Goal: Obtain resource: Download file/media

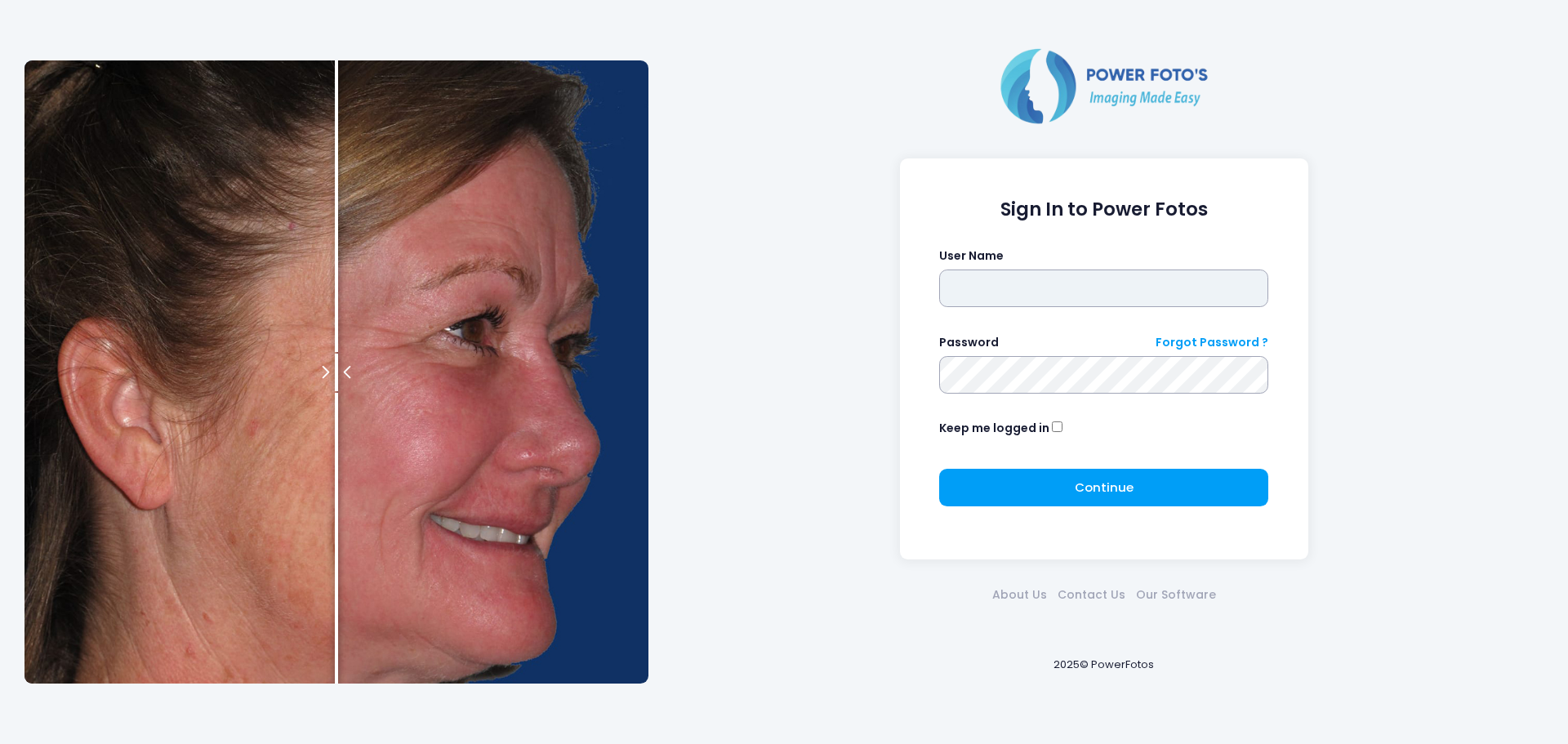
click at [1048, 299] on input "text" at bounding box center [1103, 288] width 329 height 38
type input "******"
click button "submit" at bounding box center [0, 0] width 0 height 0
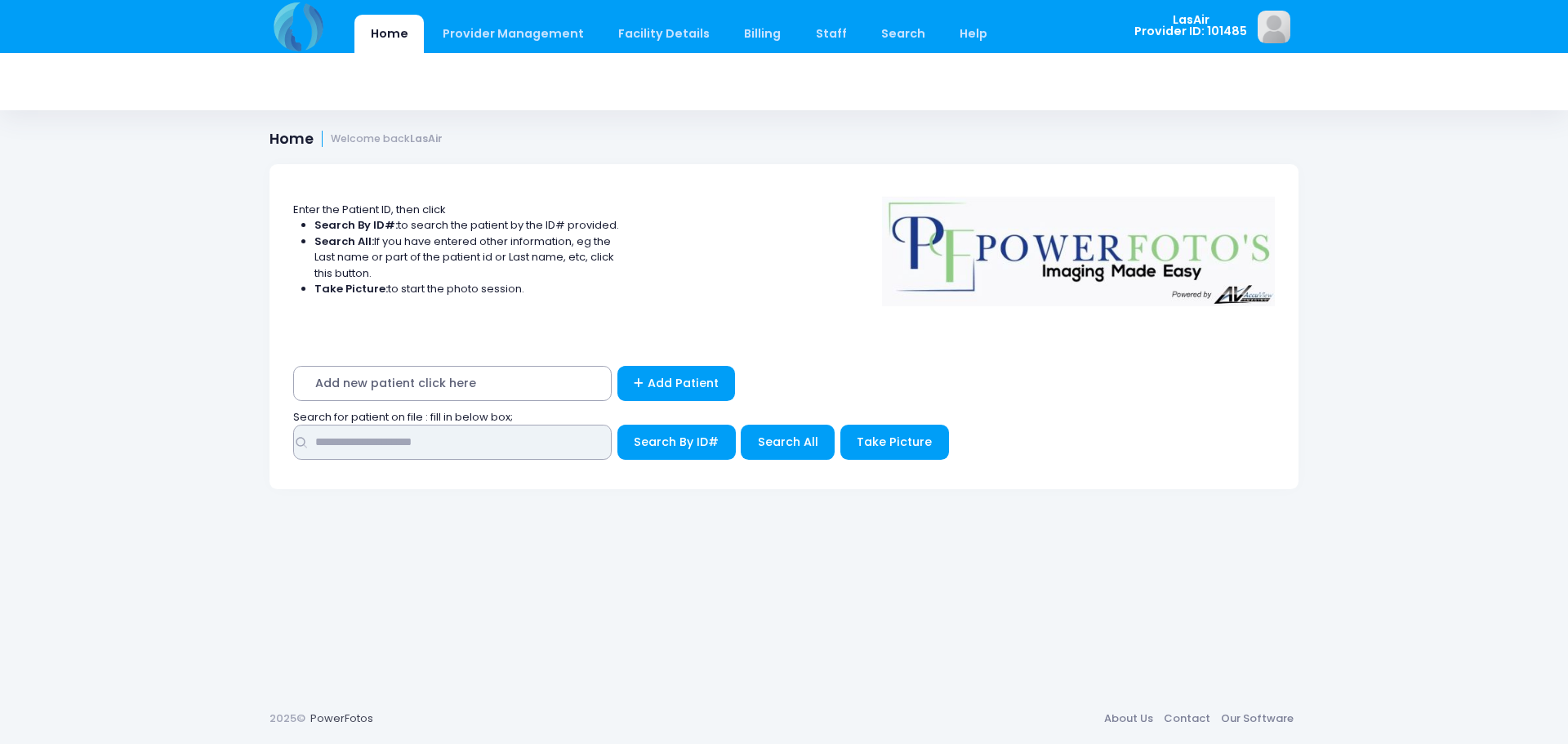
click at [552, 440] on input "text" at bounding box center [453, 443] width 319 height 35
type input "**********"
click at [675, 435] on span "Search By ID#" at bounding box center [676, 442] width 85 height 17
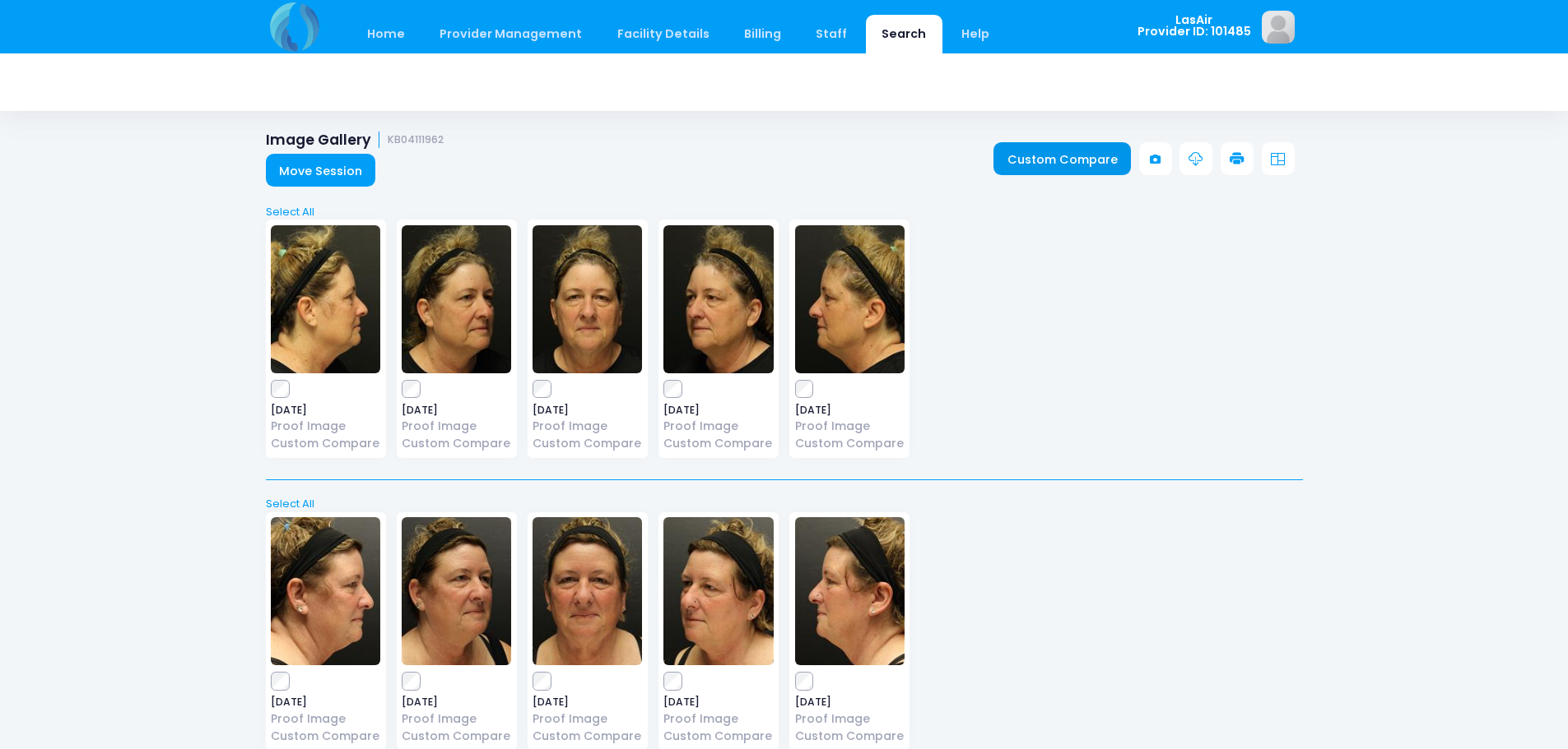
click at [1064, 157] on link "Custom Compare" at bounding box center [1061, 159] width 137 height 33
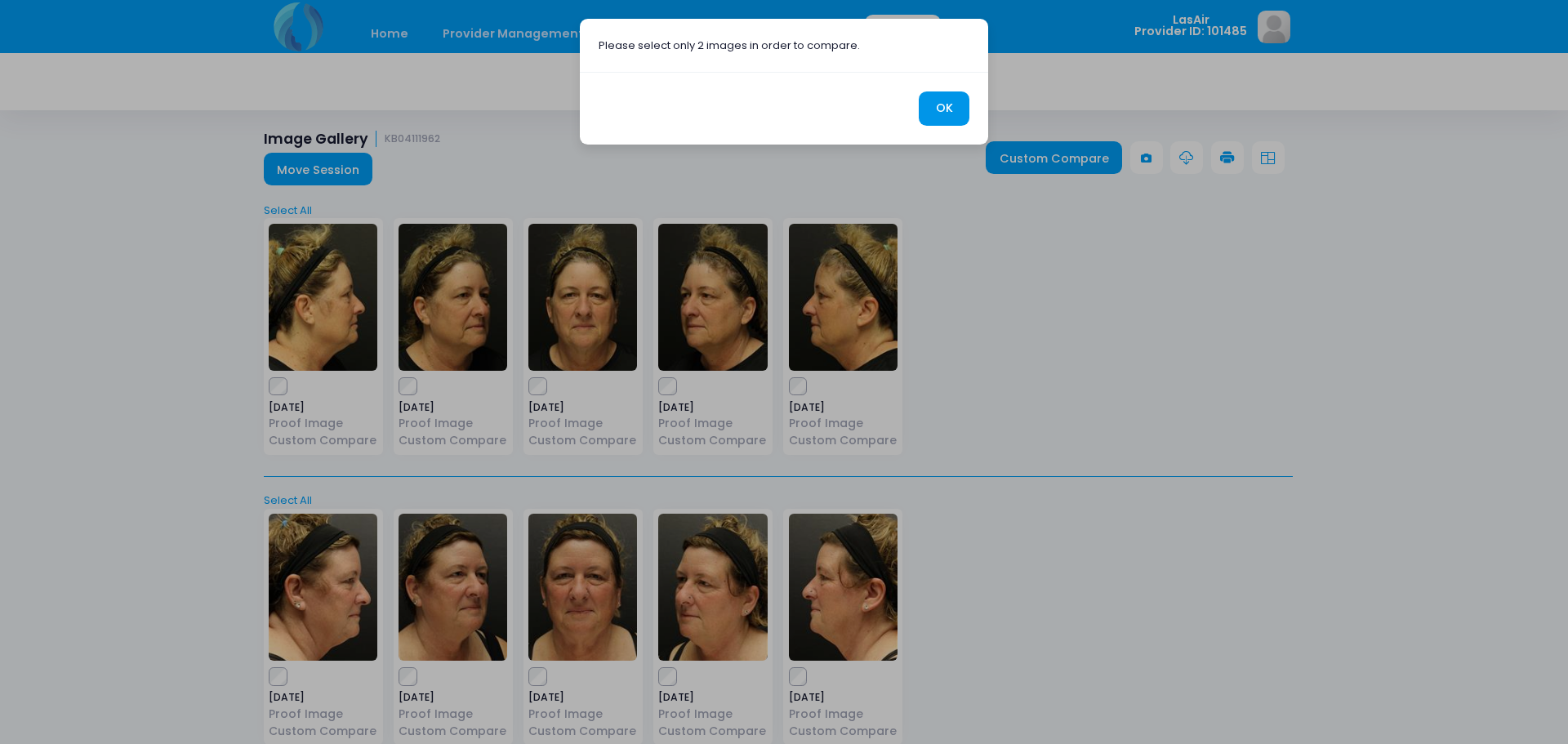
click at [948, 112] on button "OK" at bounding box center [944, 109] width 51 height 35
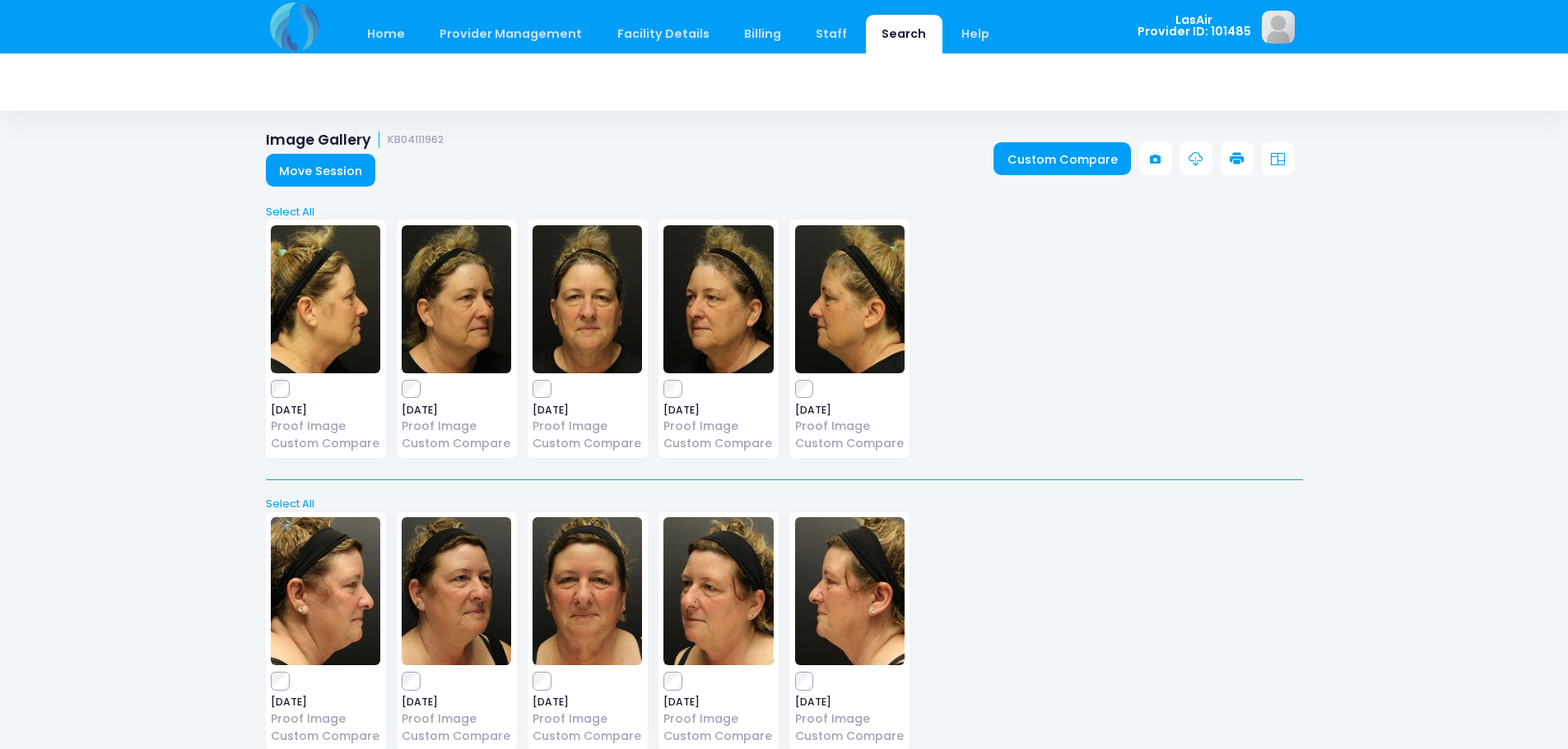
click at [269, 394] on div "2023-03-16 Proof Image Custom Compare" at bounding box center [326, 339] width 120 height 239
click at [1057, 164] on link "Custom Compare" at bounding box center [1061, 159] width 137 height 33
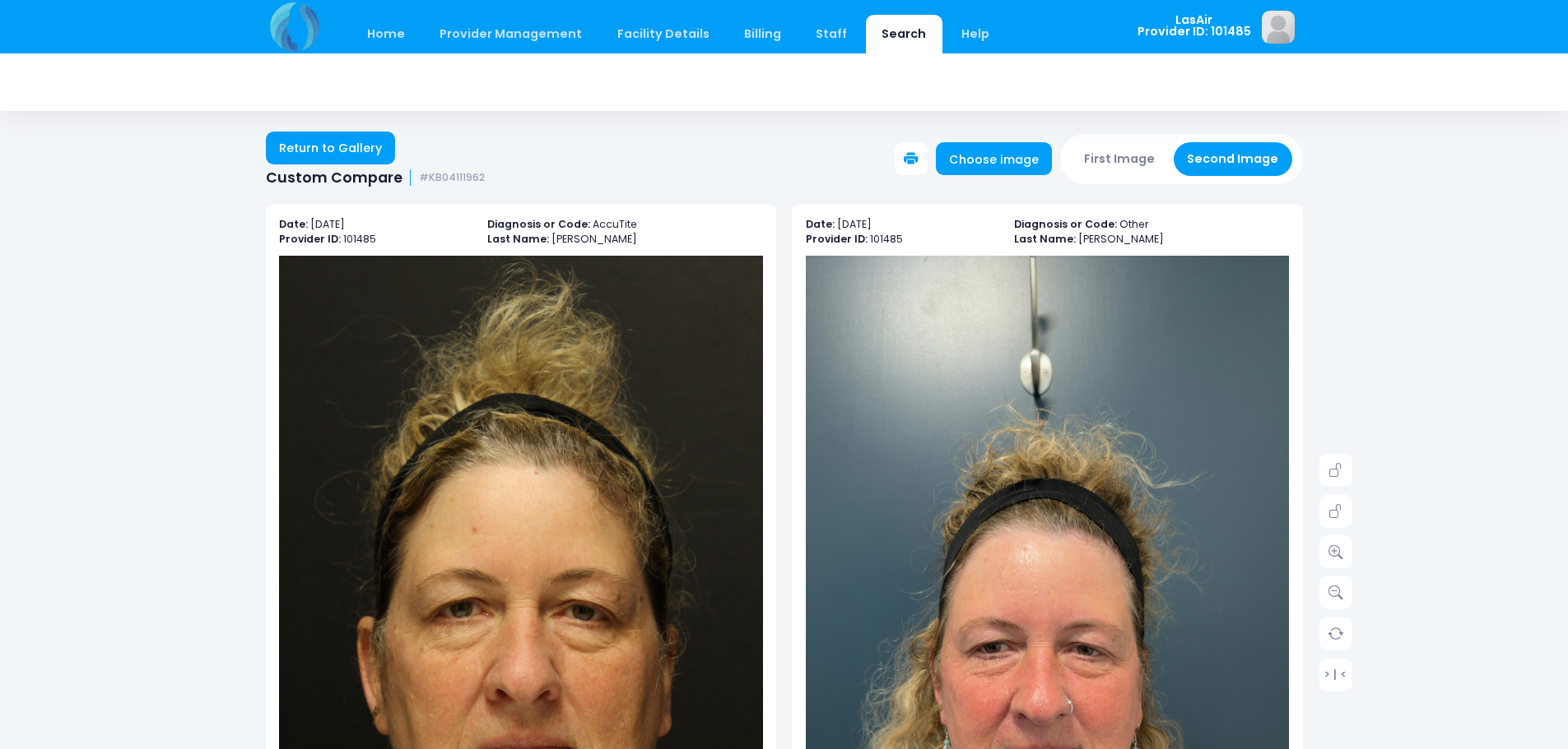
click at [923, 171] on button at bounding box center [911, 159] width 33 height 33
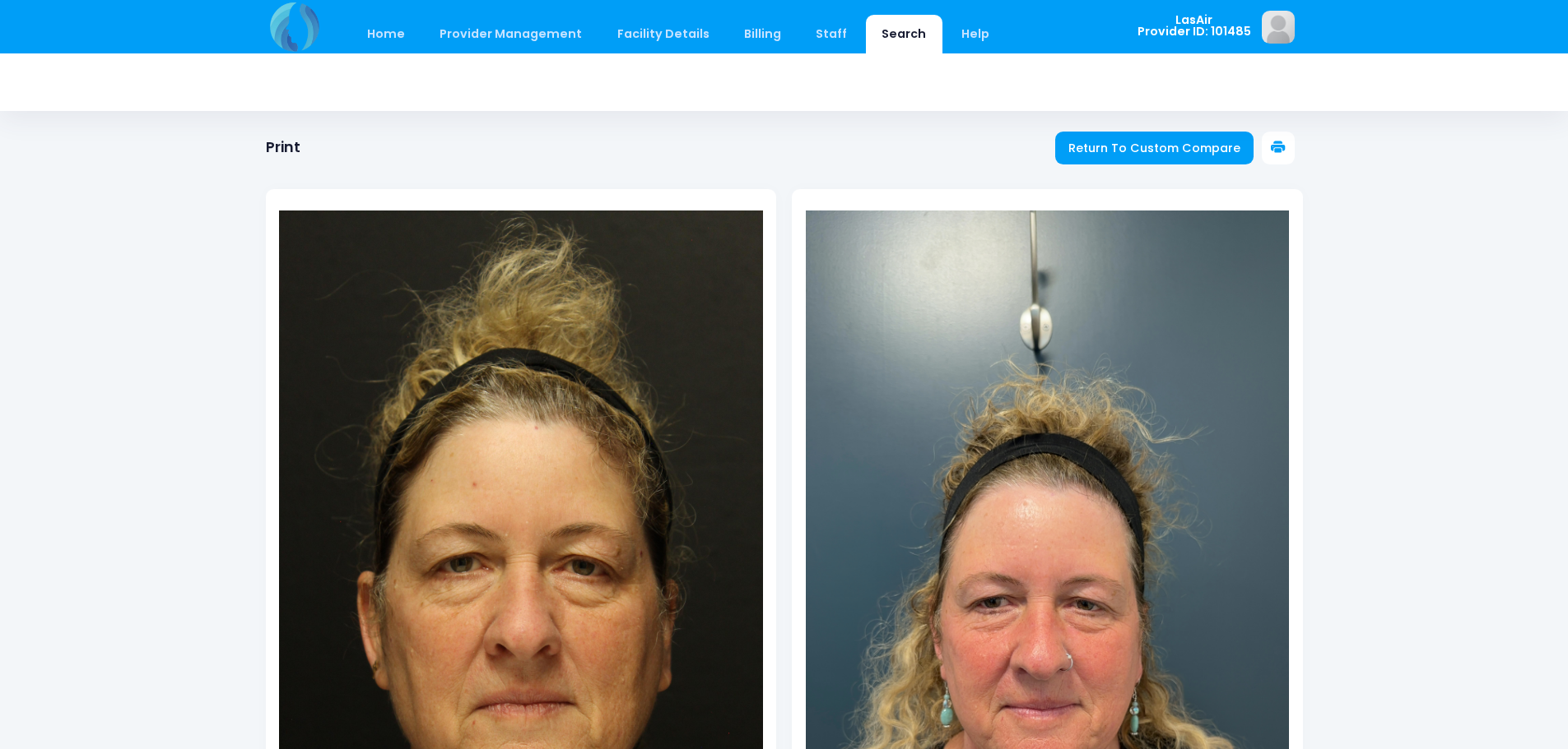
click at [1276, 147] on icon at bounding box center [1279, 148] width 15 height 15
click at [1135, 149] on span "Return To Custom Compare" at bounding box center [1155, 148] width 172 height 17
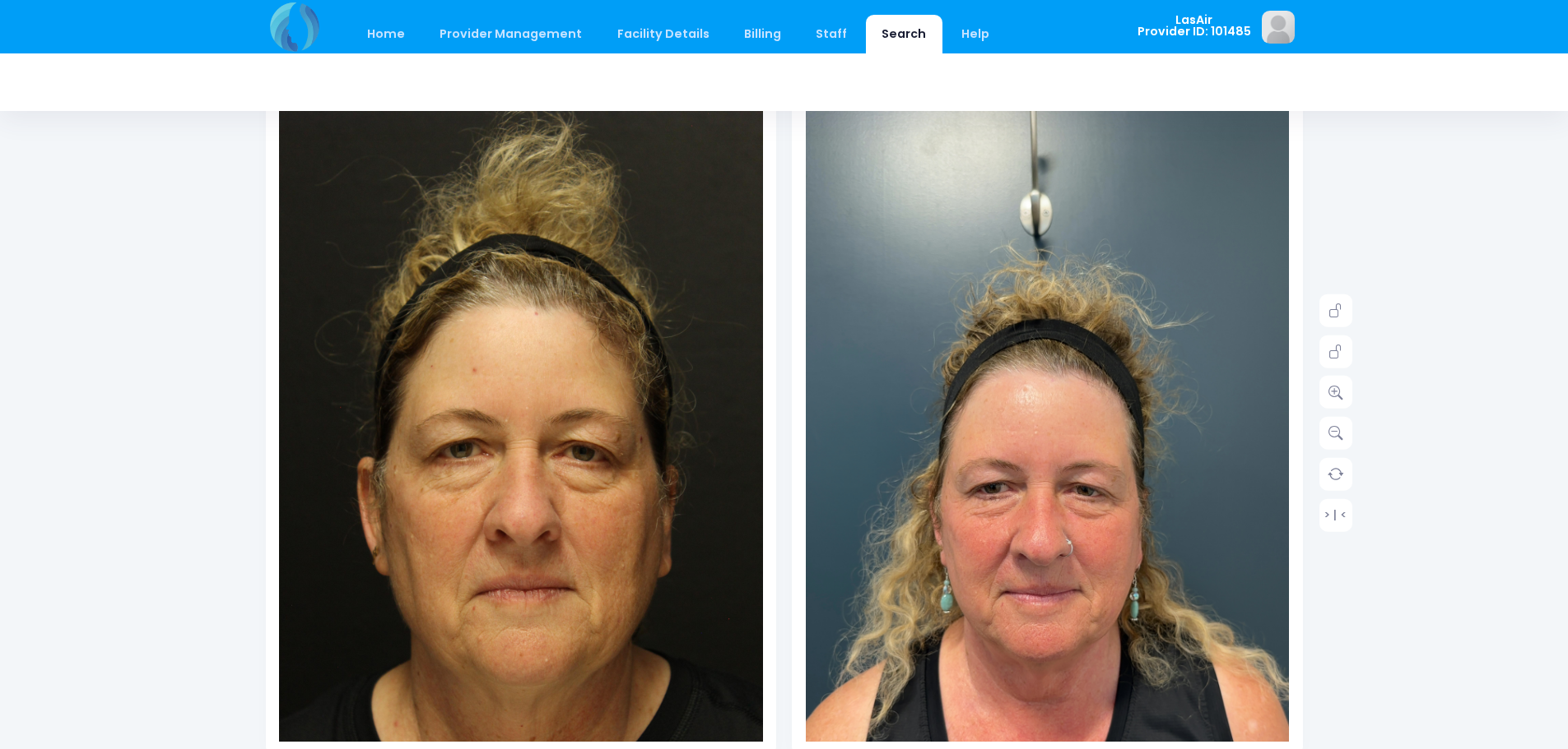
scroll to position [247, 0]
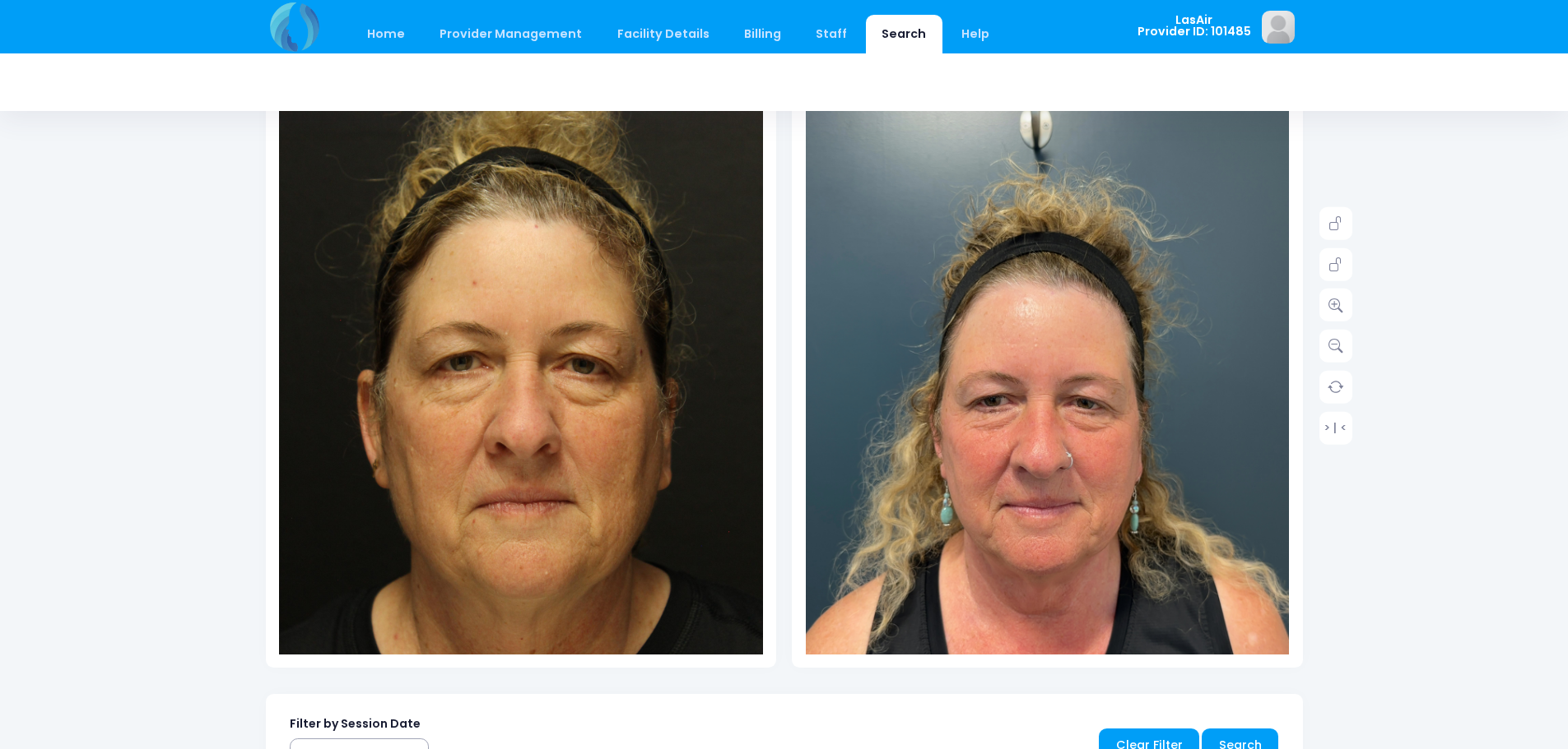
click at [1081, 407] on img at bounding box center [1047, 438] width 484 height 859
click at [1343, 260] on link at bounding box center [1336, 263] width 33 height 33
click at [1330, 312] on link at bounding box center [1336, 305] width 33 height 33
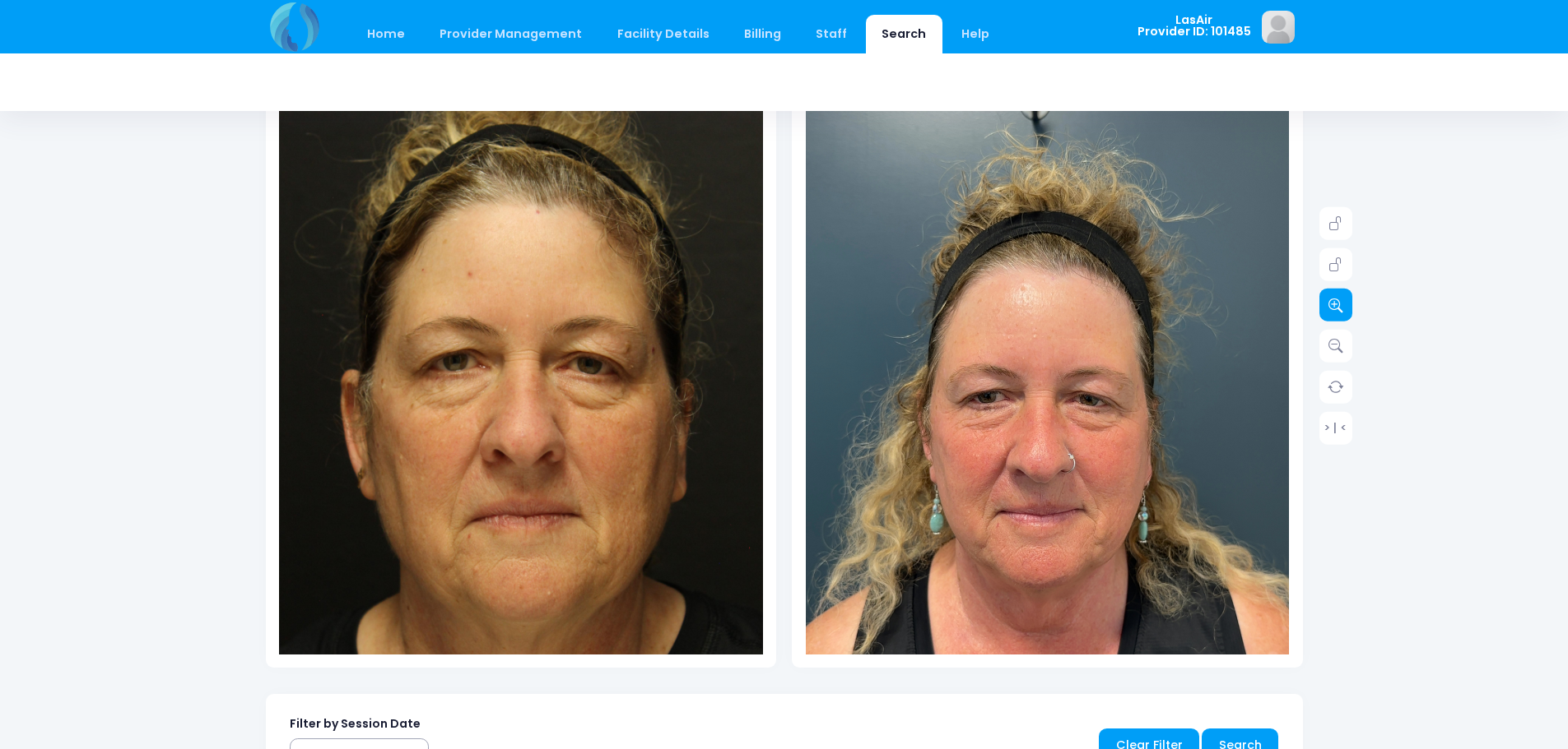
click at [1330, 312] on link at bounding box center [1336, 305] width 33 height 33
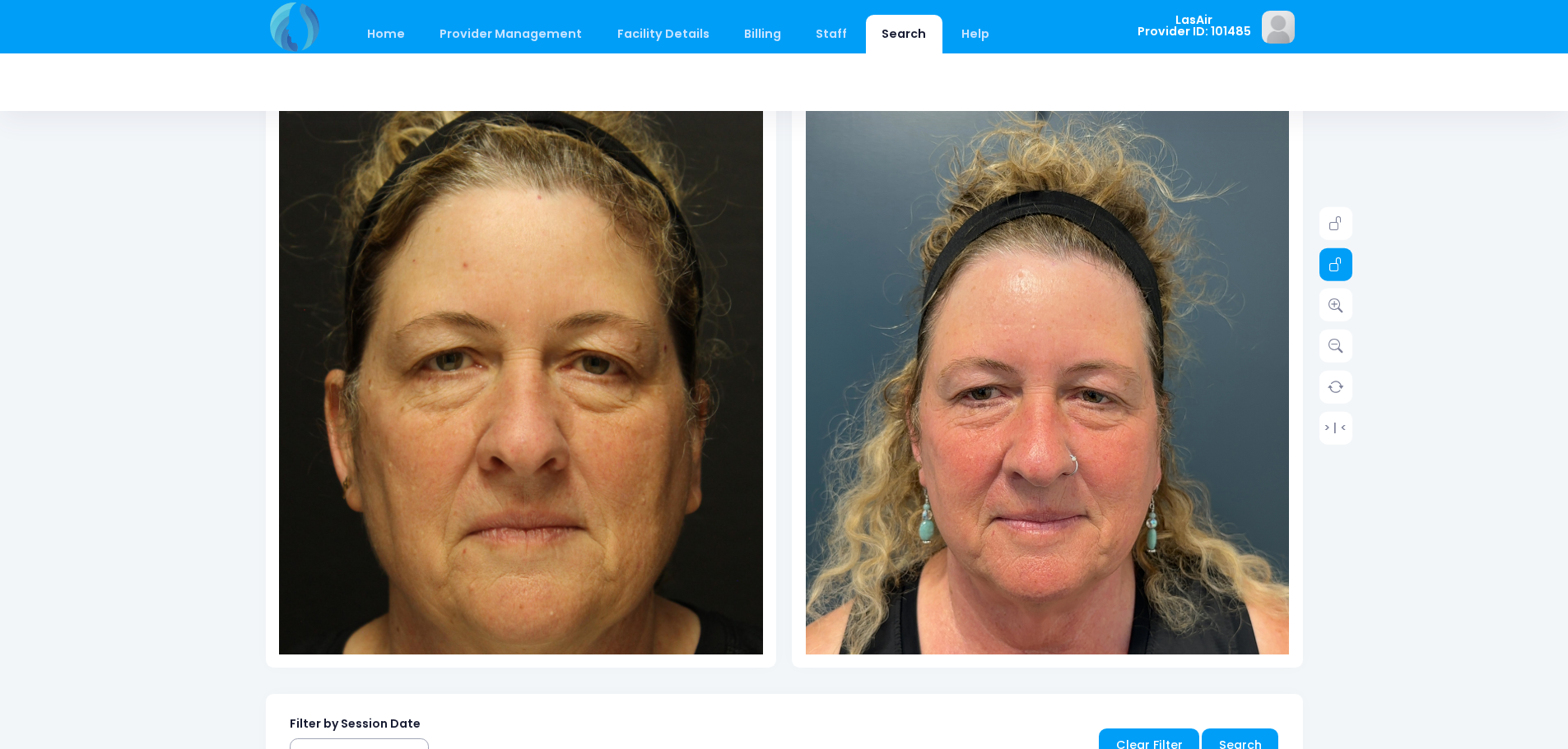
click at [1330, 268] on icon at bounding box center [1336, 265] width 15 height 15
click at [1340, 259] on icon at bounding box center [1336, 265] width 15 height 15
click at [1328, 348] on icon at bounding box center [1336, 346] width 15 height 15
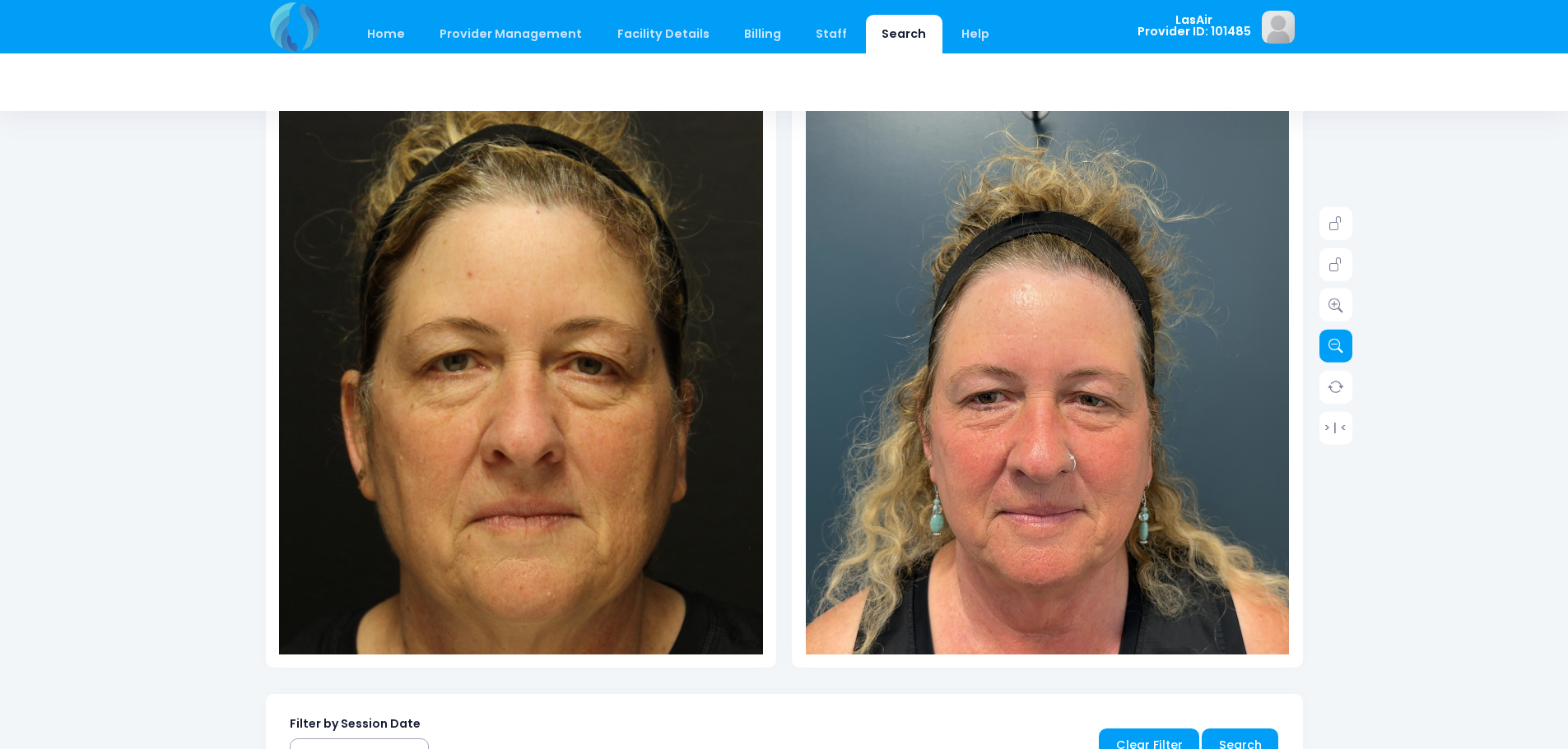
click at [1328, 348] on icon at bounding box center [1336, 346] width 15 height 15
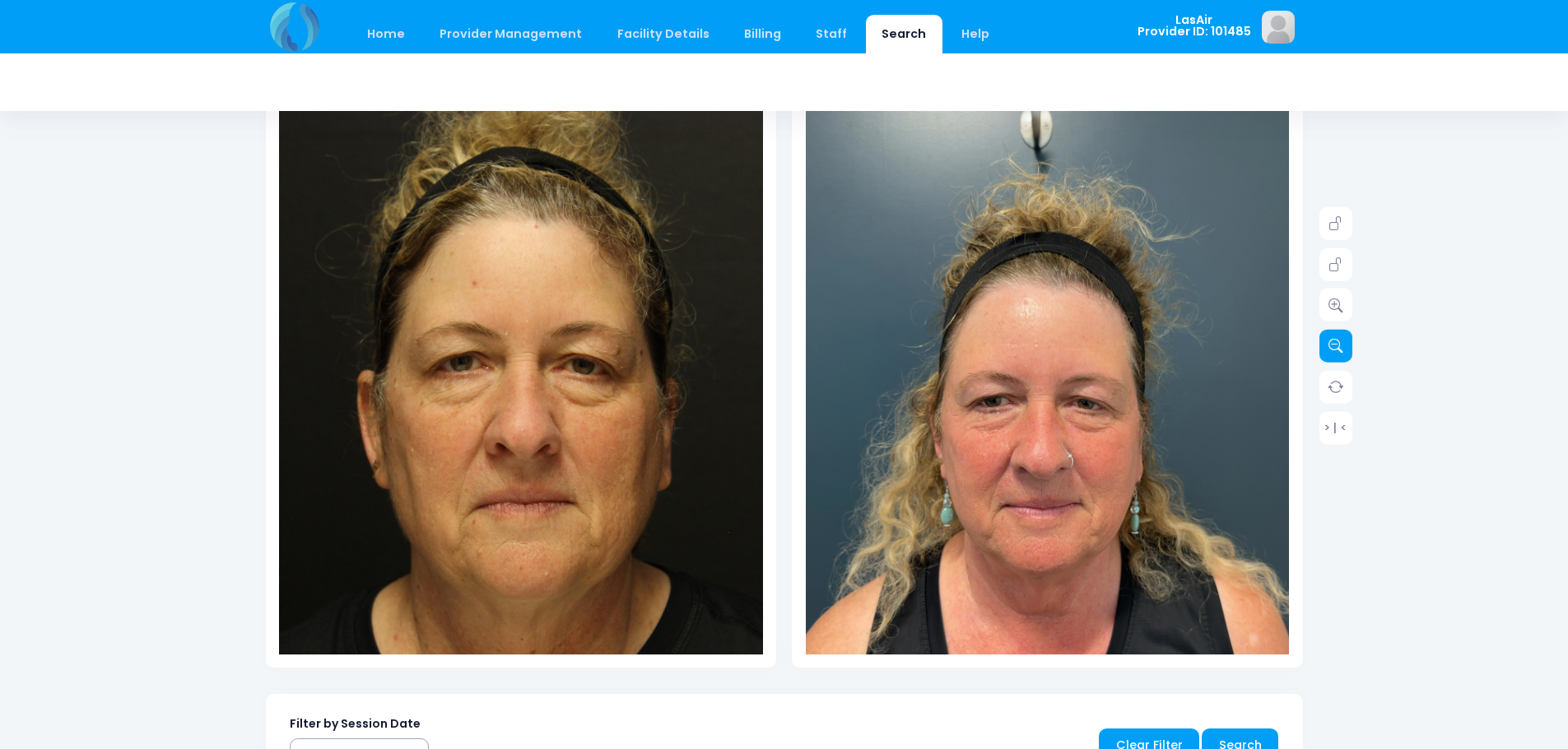
click at [1328, 348] on icon at bounding box center [1336, 346] width 15 height 15
click at [1326, 231] on link at bounding box center [1336, 223] width 33 height 33
click at [1092, 366] on img at bounding box center [1047, 438] width 484 height 859
click at [1132, 420] on img at bounding box center [1047, 438] width 484 height 859
click at [1324, 304] on link at bounding box center [1336, 305] width 33 height 33
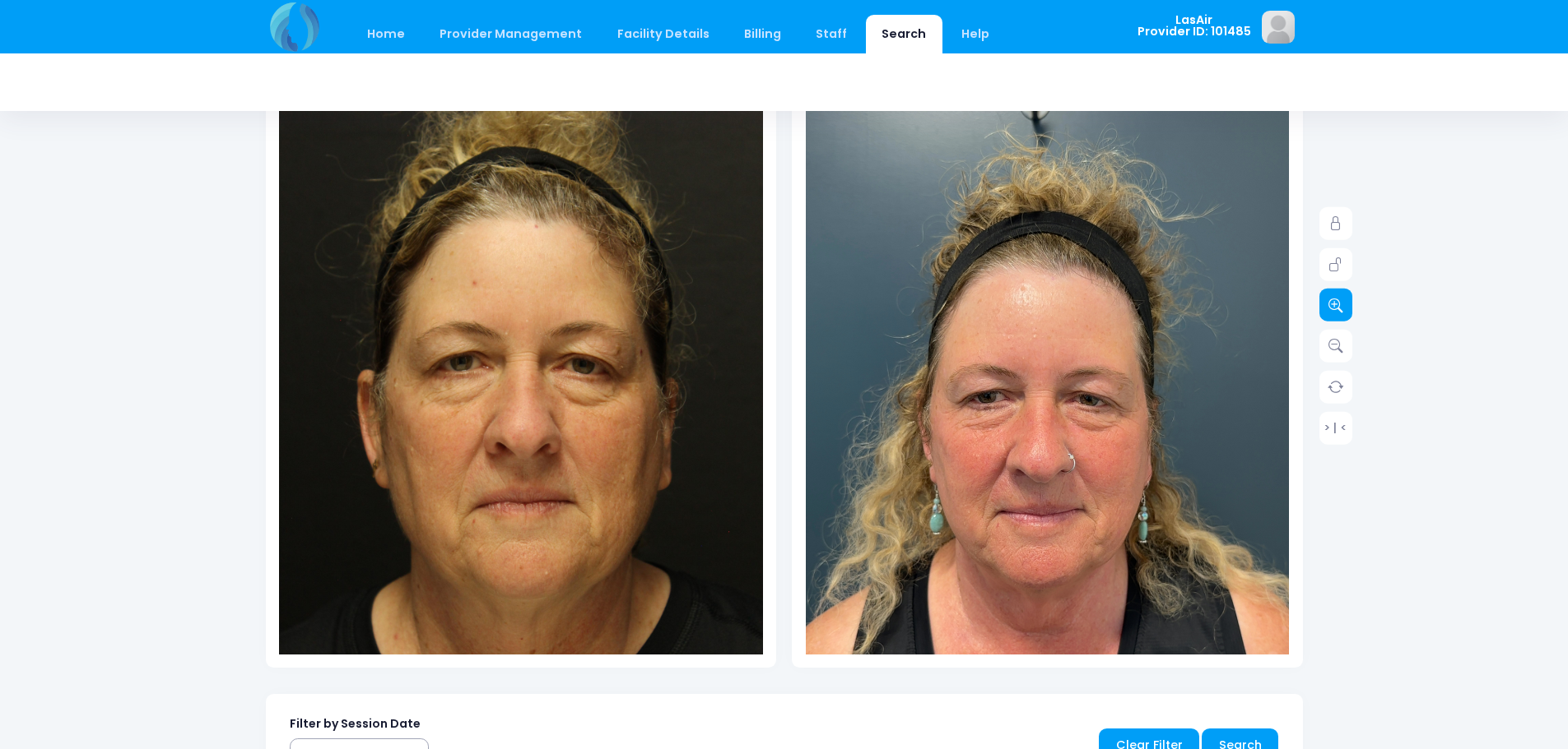
click at [1324, 304] on link at bounding box center [1336, 305] width 33 height 33
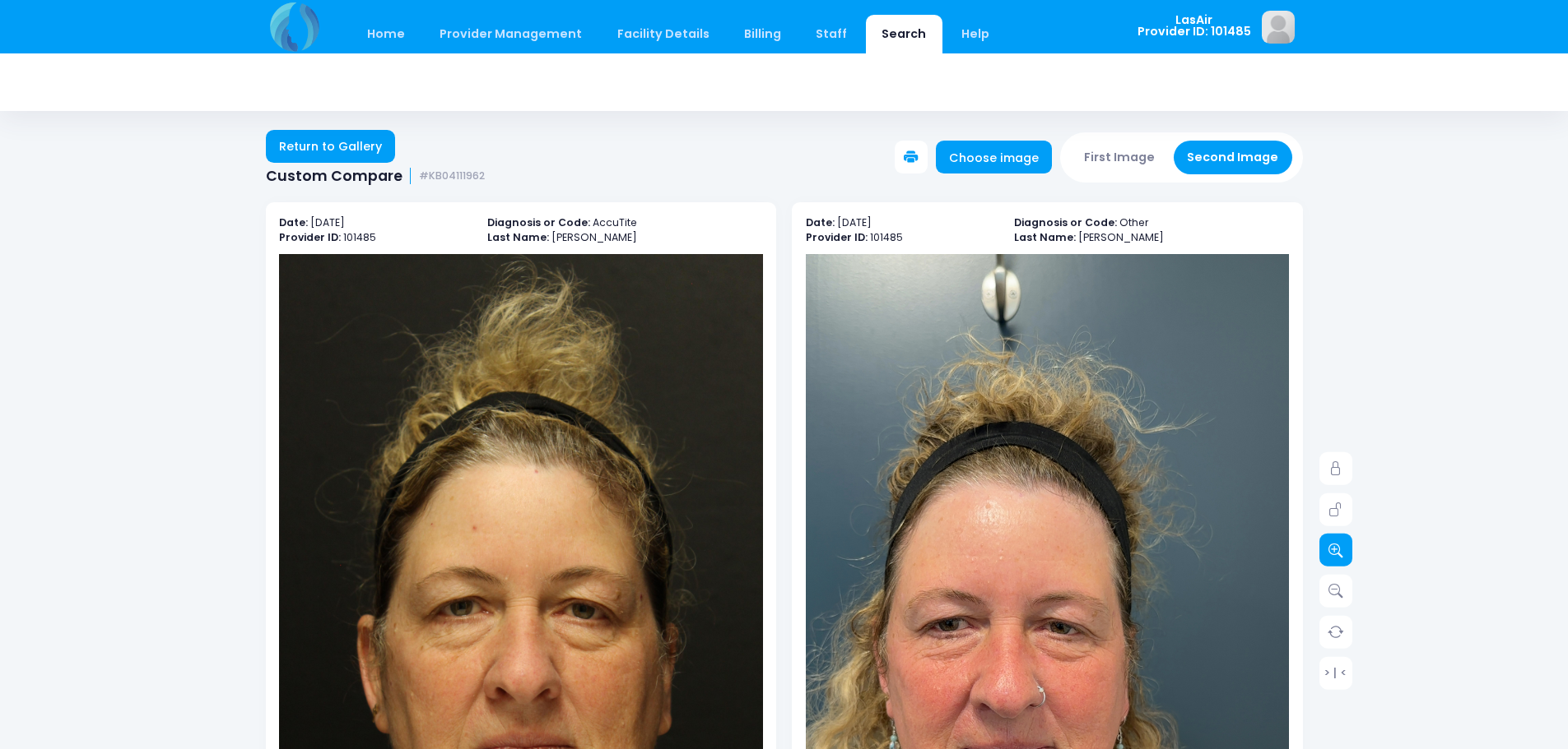
scroll to position [0, 0]
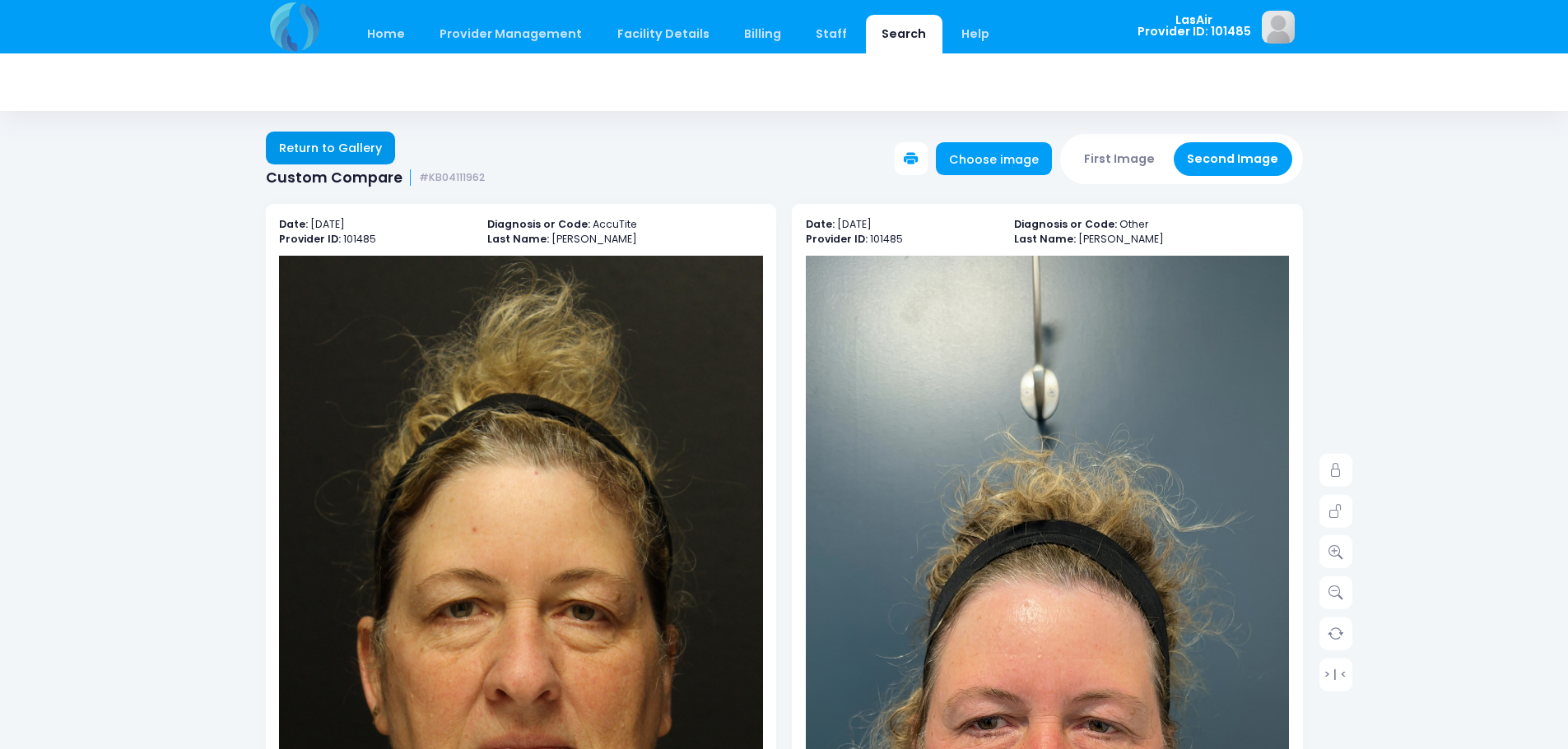
click at [363, 134] on link "Return to Gallery" at bounding box center [330, 147] width 130 height 33
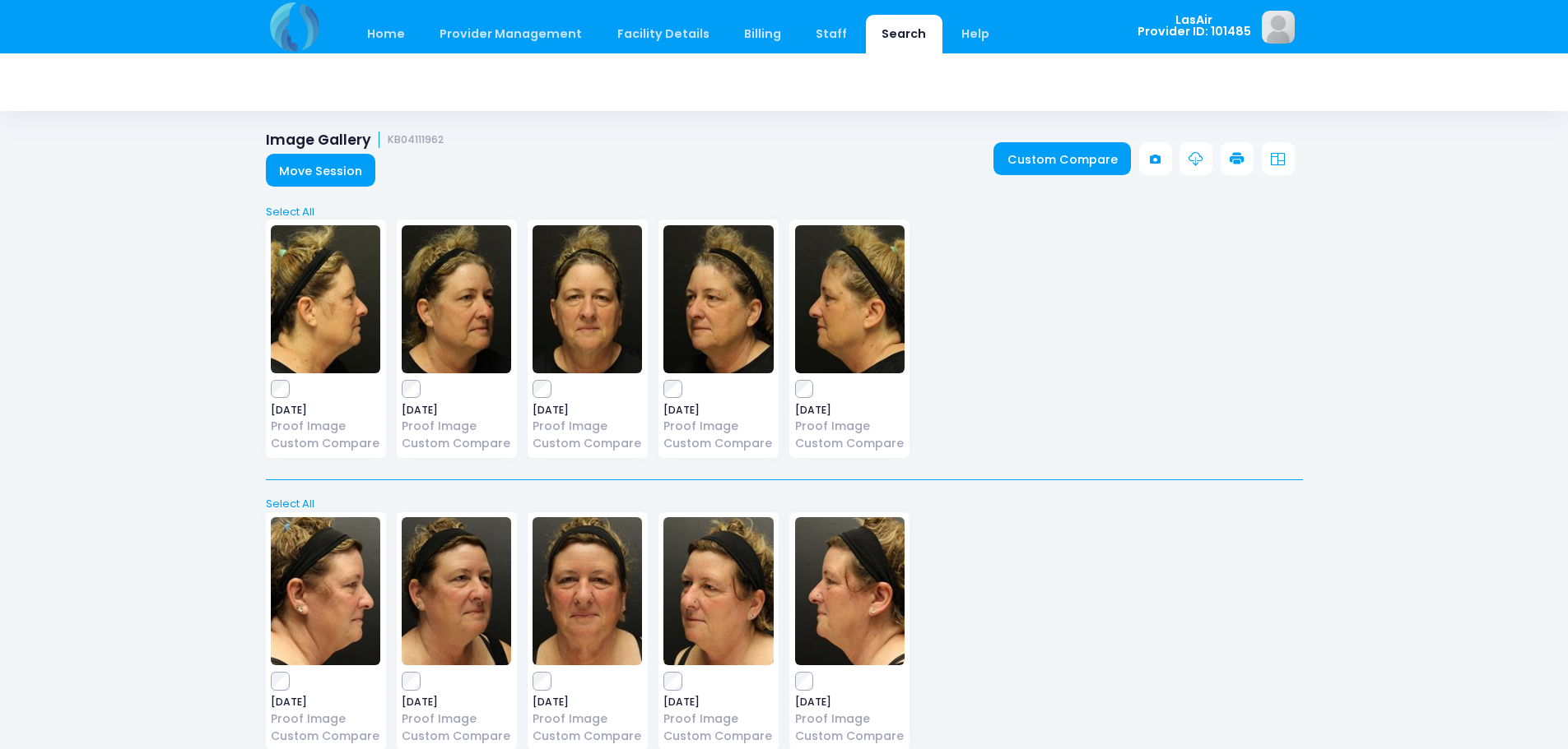
click at [1155, 158] on icon at bounding box center [1155, 159] width 10 height 10
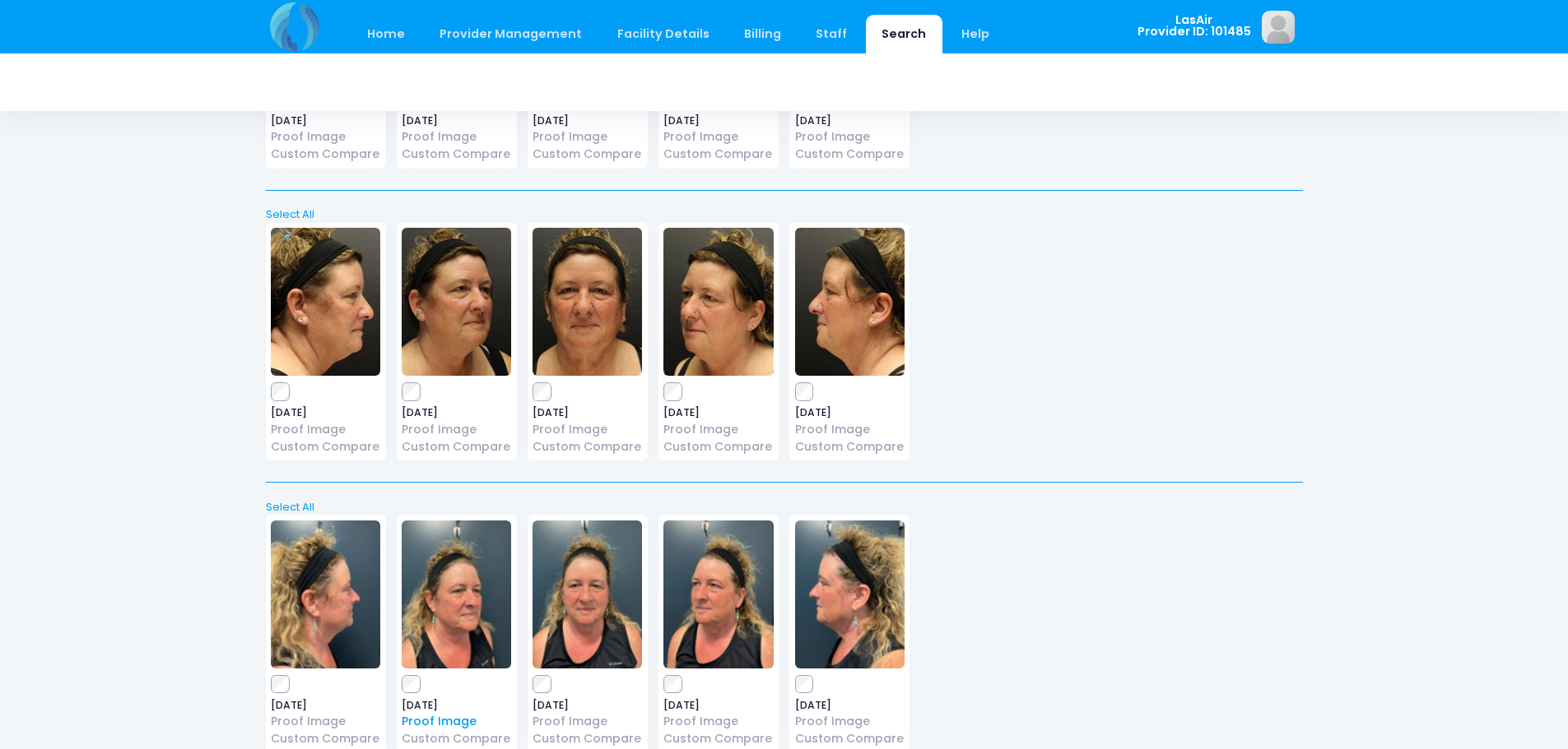
scroll to position [382, 0]
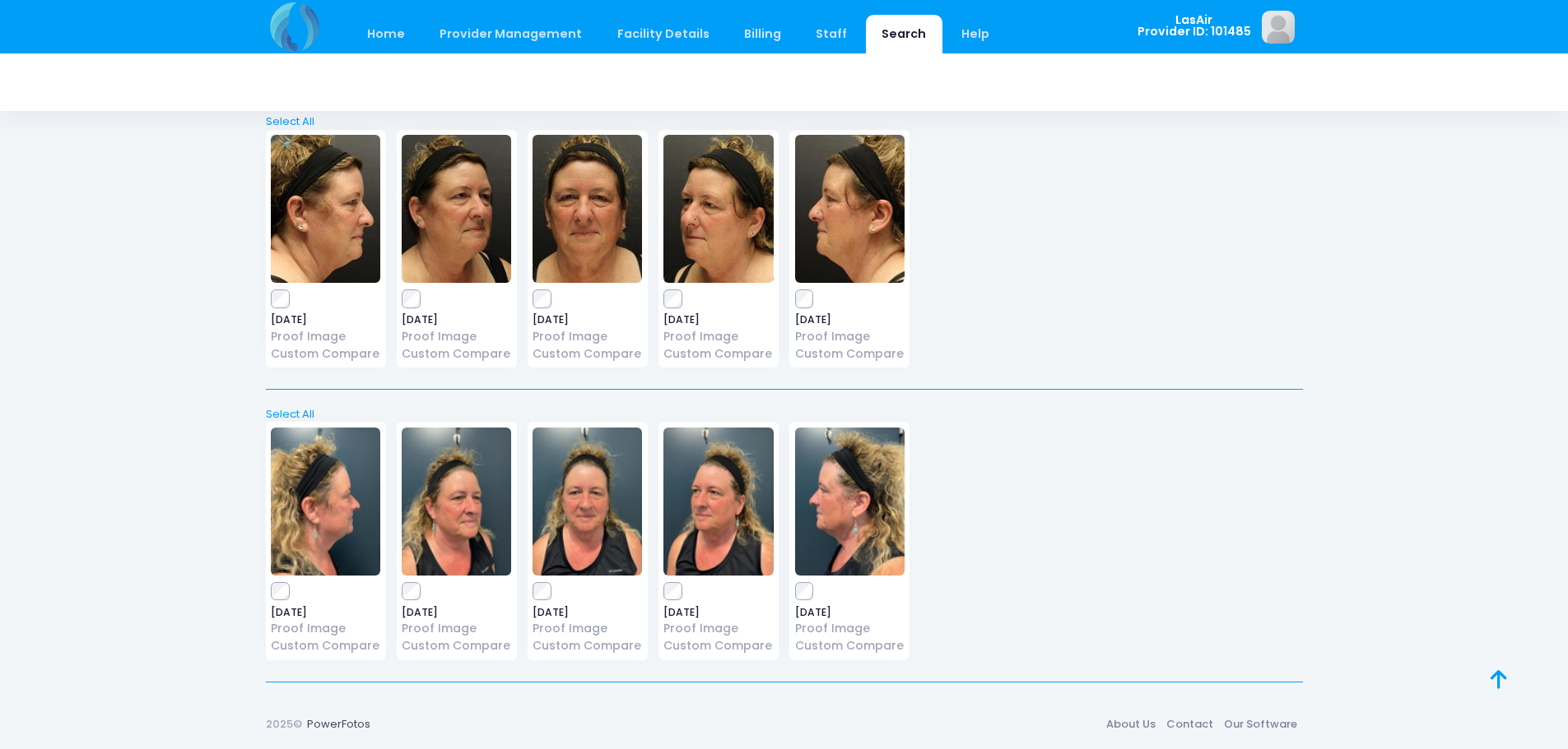
click at [456, 525] on img at bounding box center [455, 502] width 109 height 148
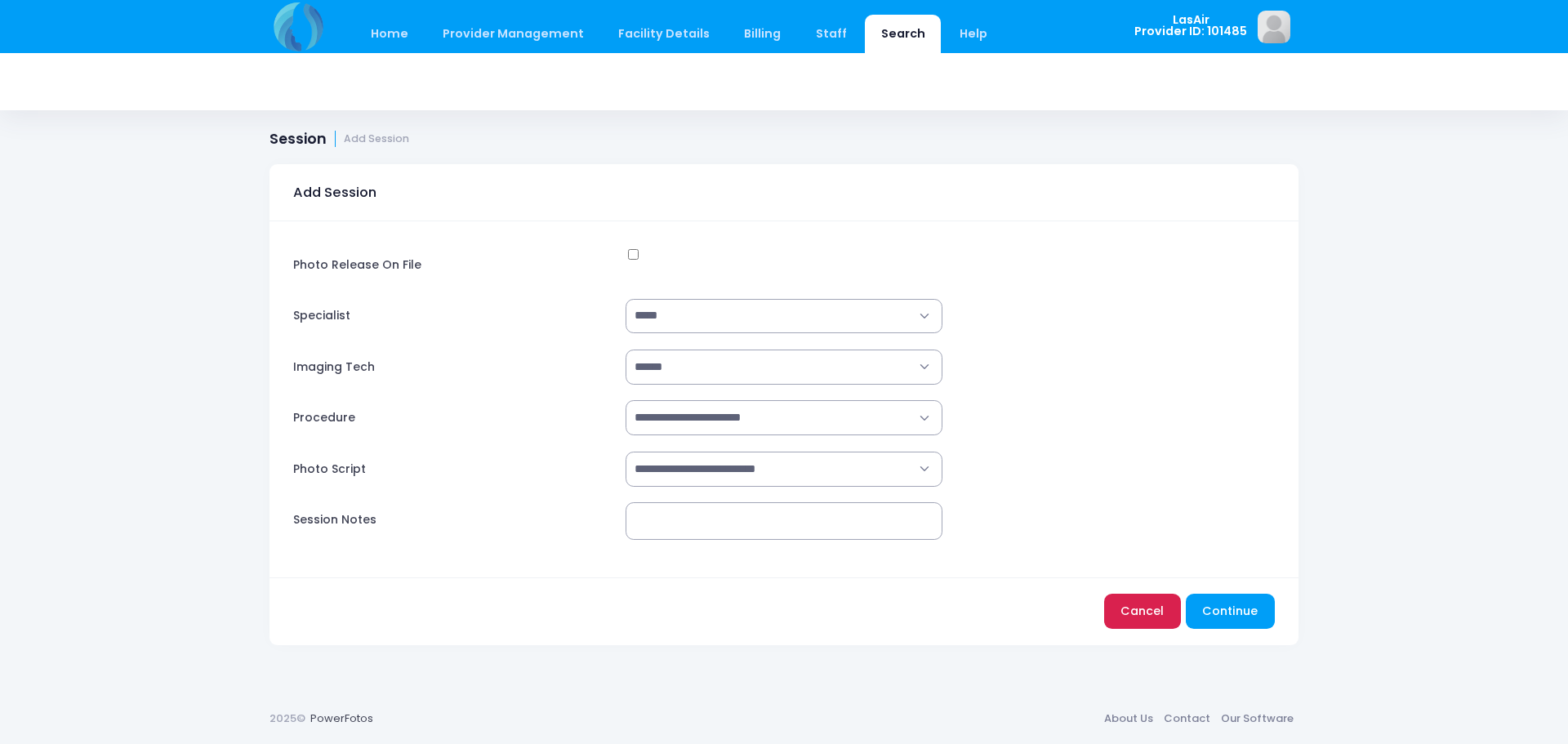
click at [1131, 616] on link "Cancel" at bounding box center [1142, 612] width 77 height 35
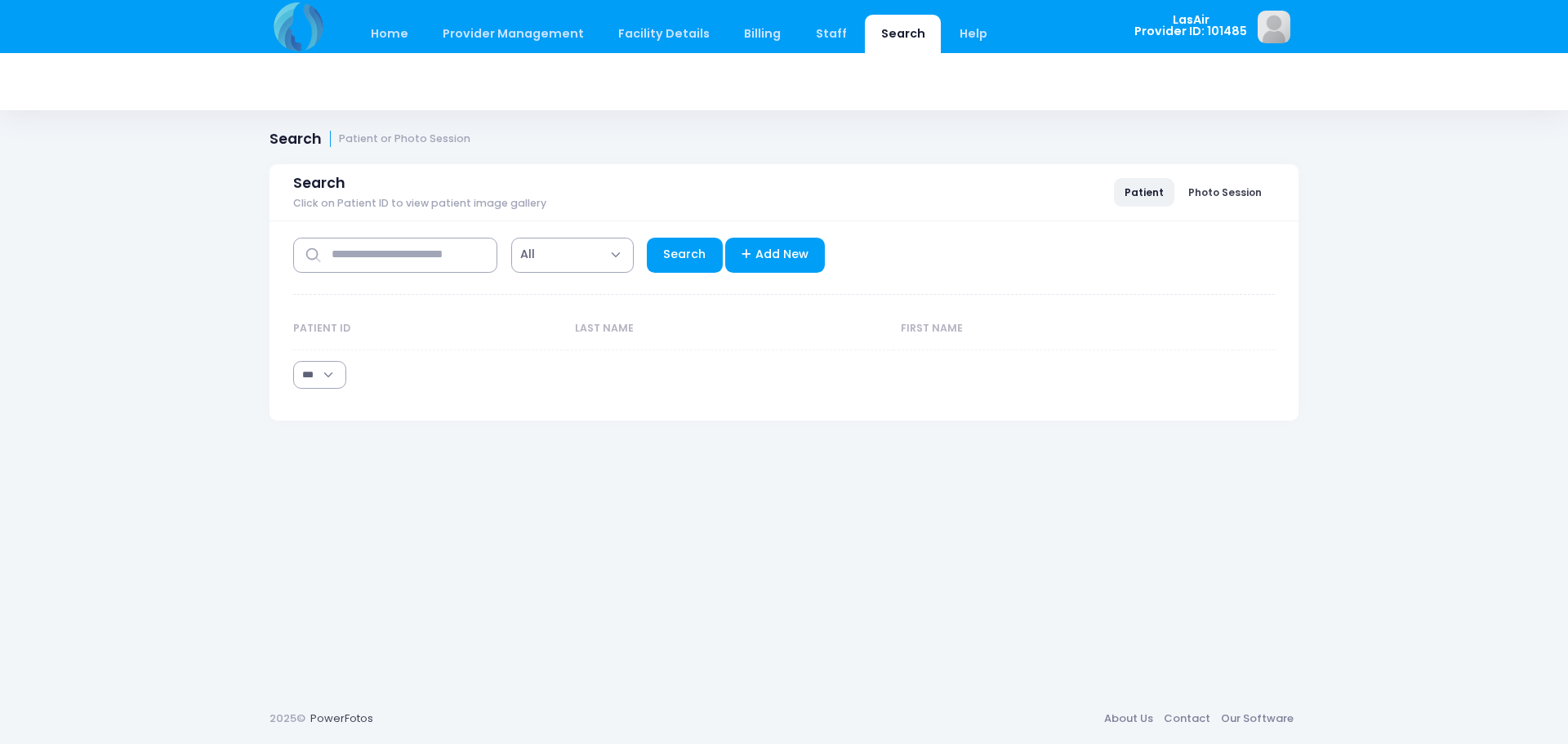
select select "***"
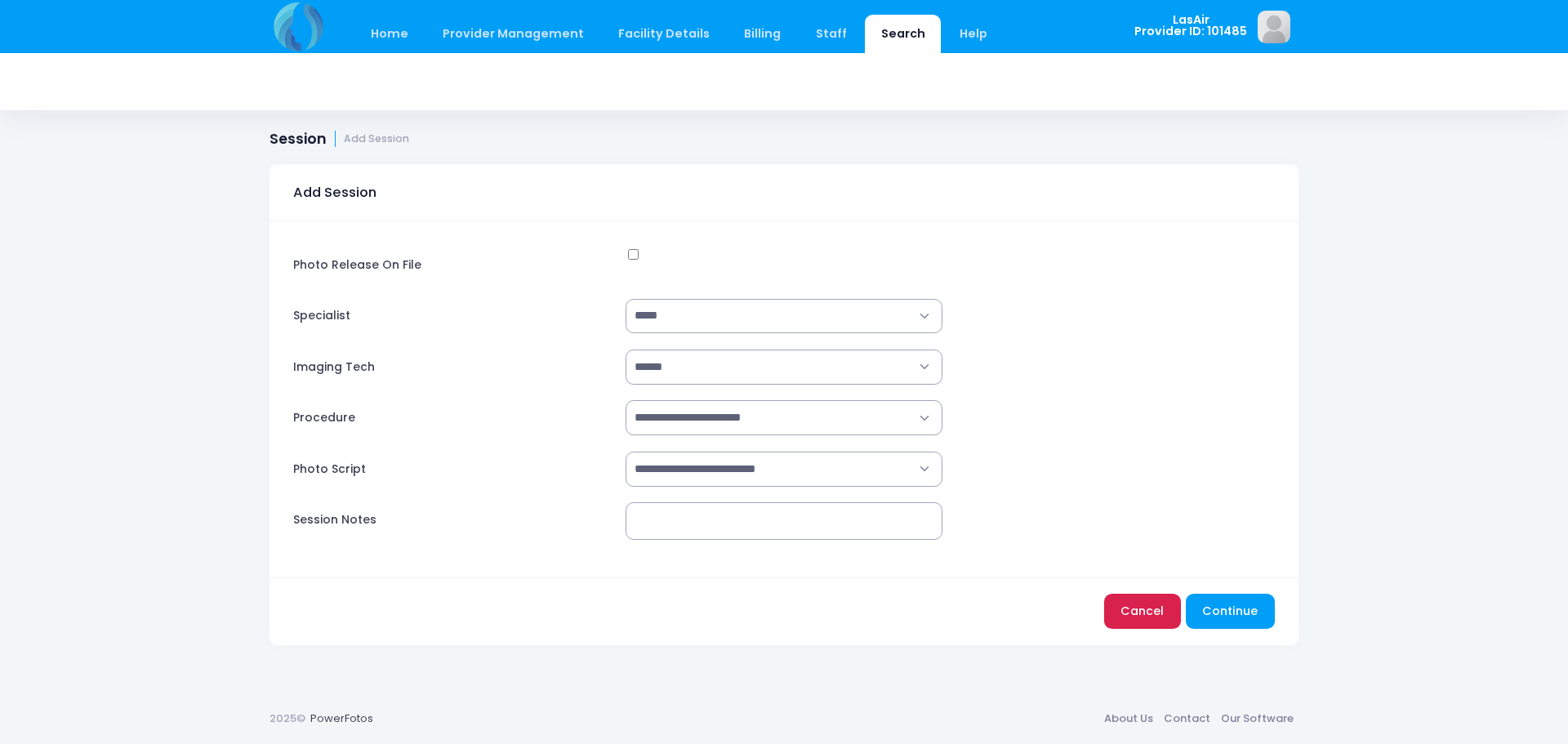
click at [1144, 617] on link "Cancel" at bounding box center [1142, 612] width 77 height 35
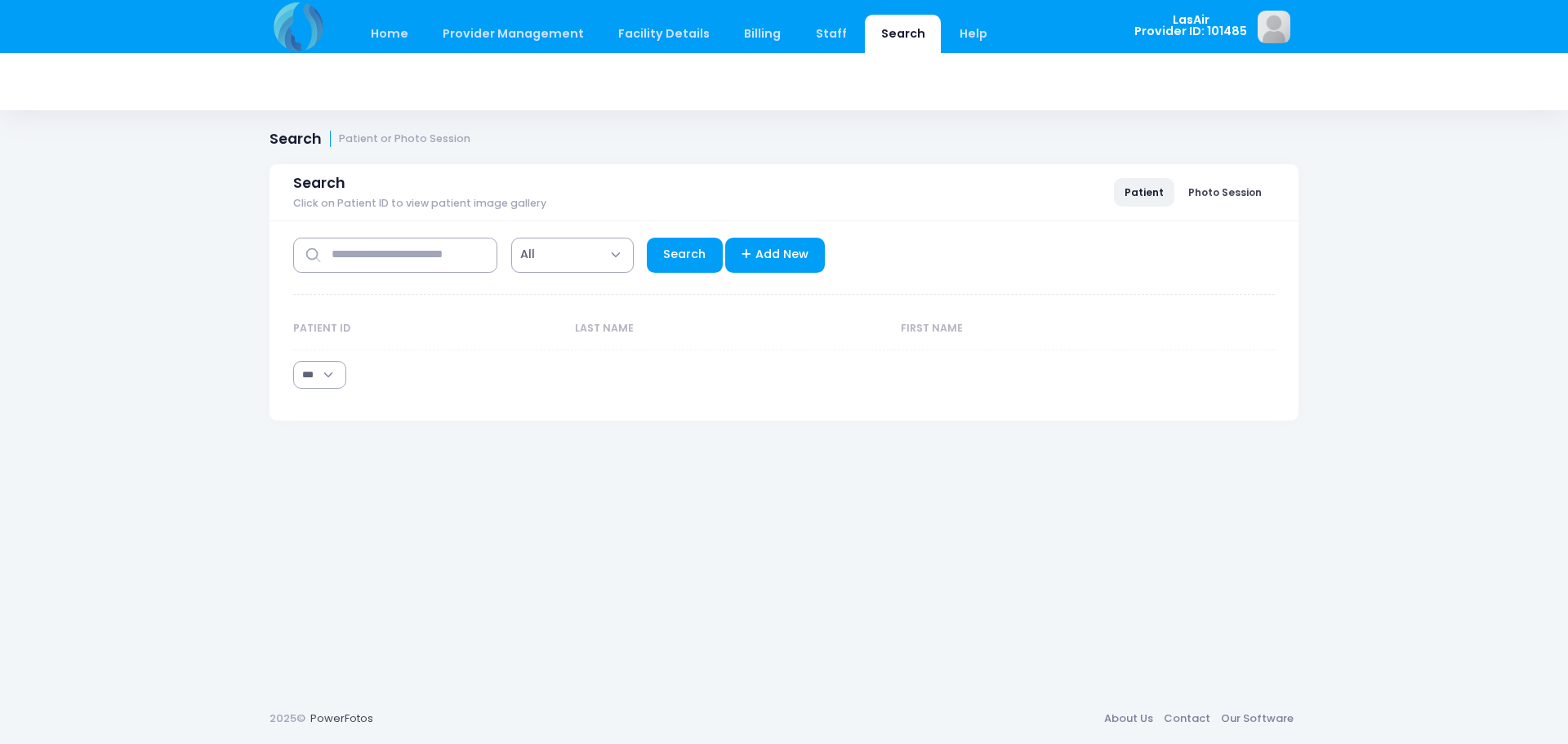
select select "***"
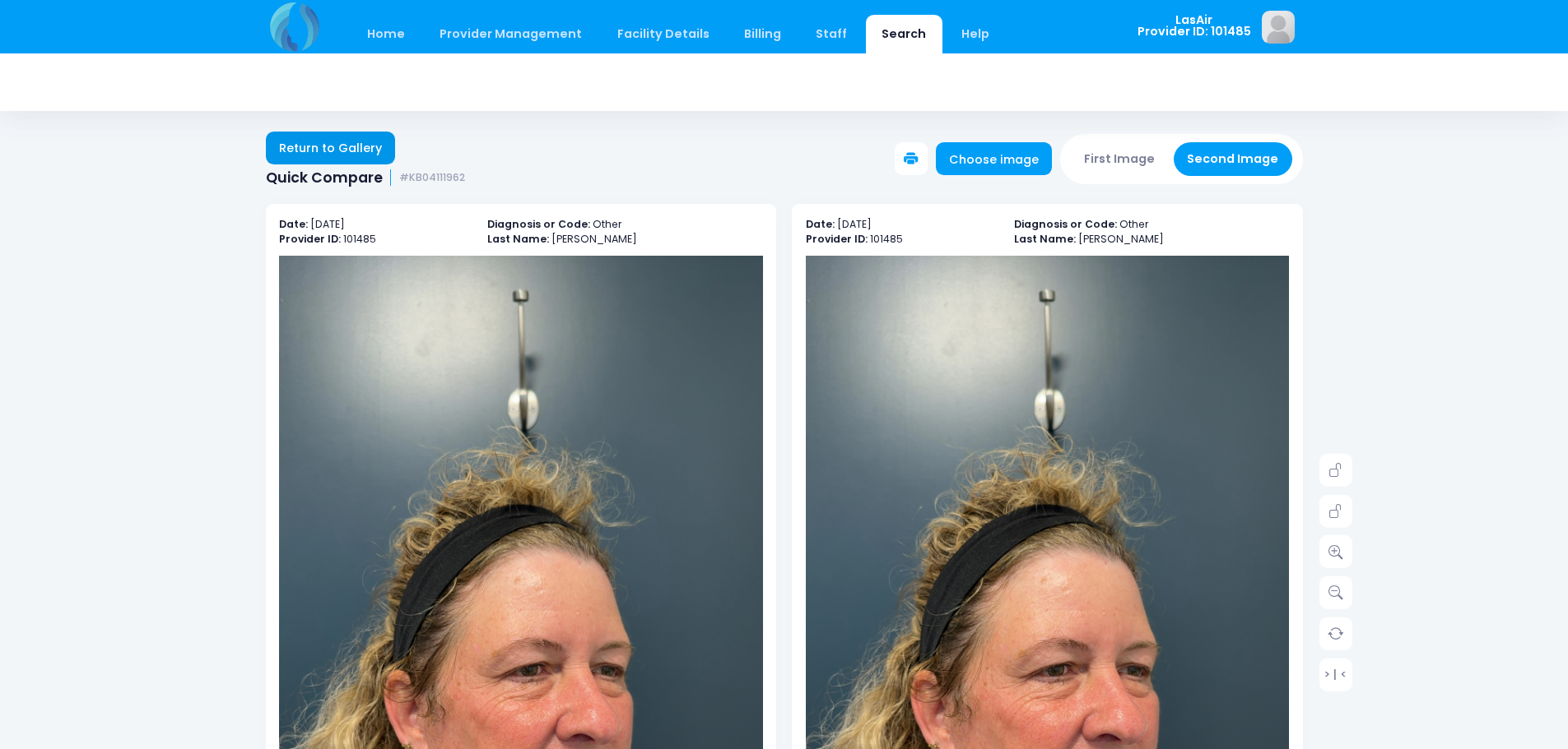
click at [342, 146] on link "Return to Gallery" at bounding box center [330, 147] width 130 height 33
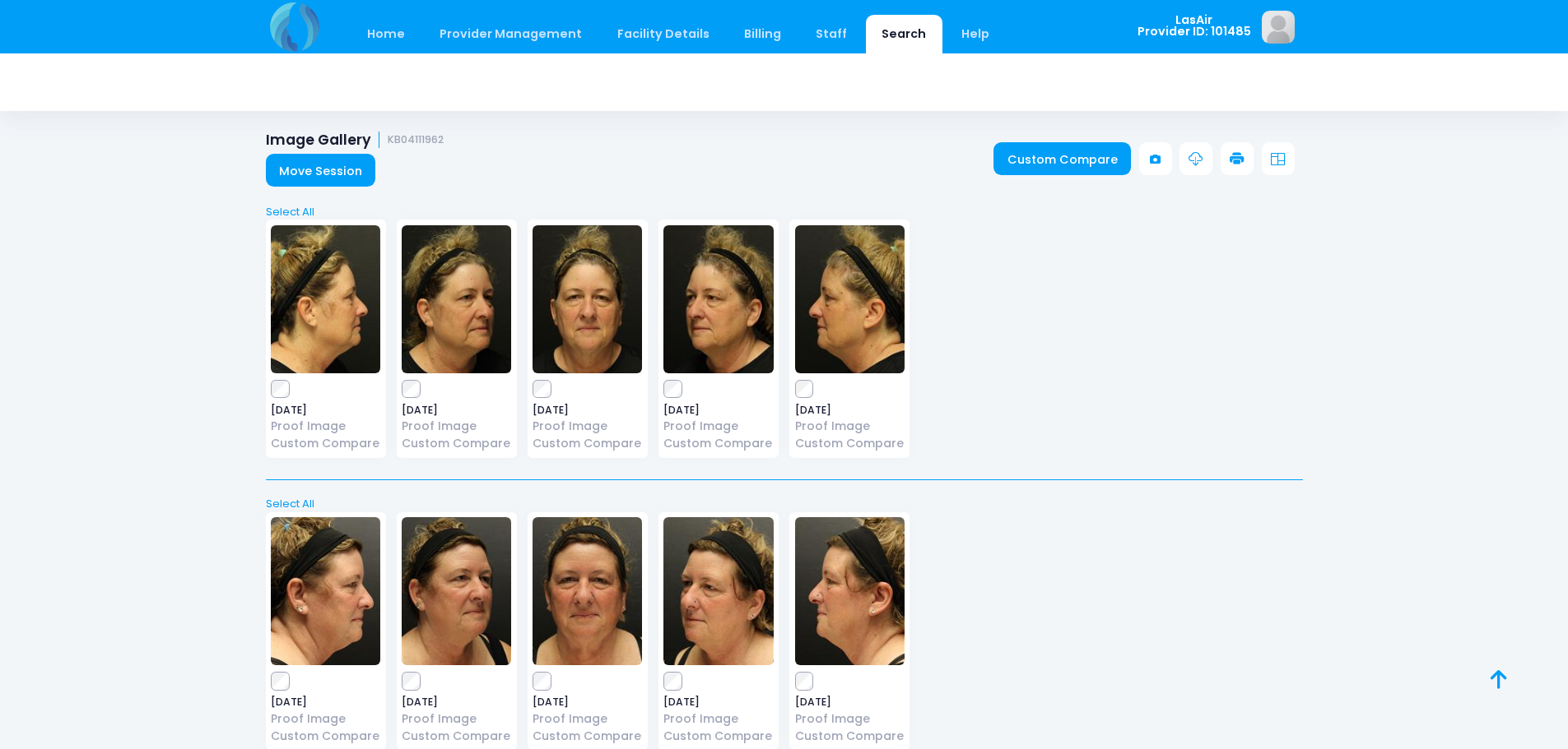
click at [459, 318] on img at bounding box center [455, 299] width 109 height 148
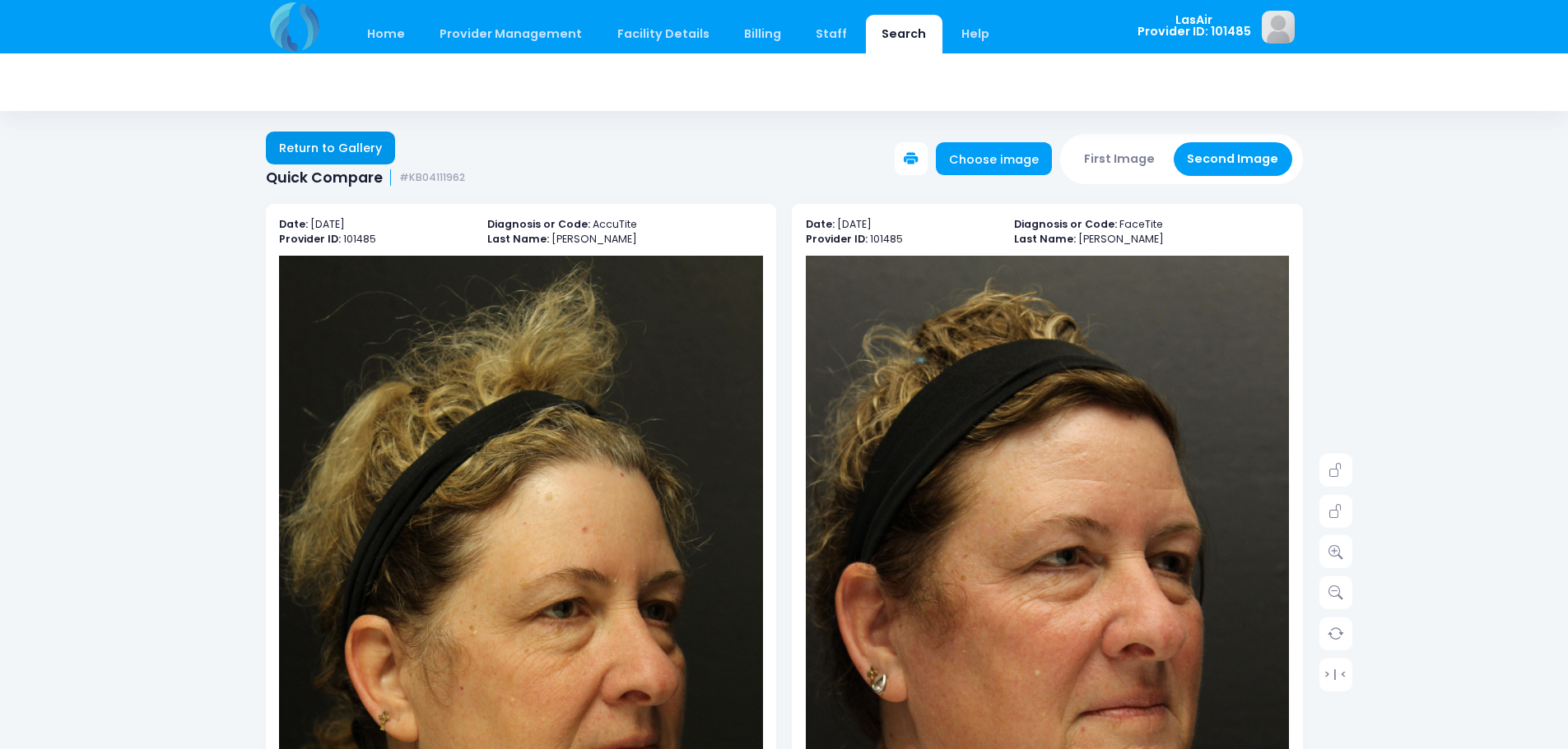
click at [314, 149] on link "Return to Gallery" at bounding box center [330, 147] width 130 height 33
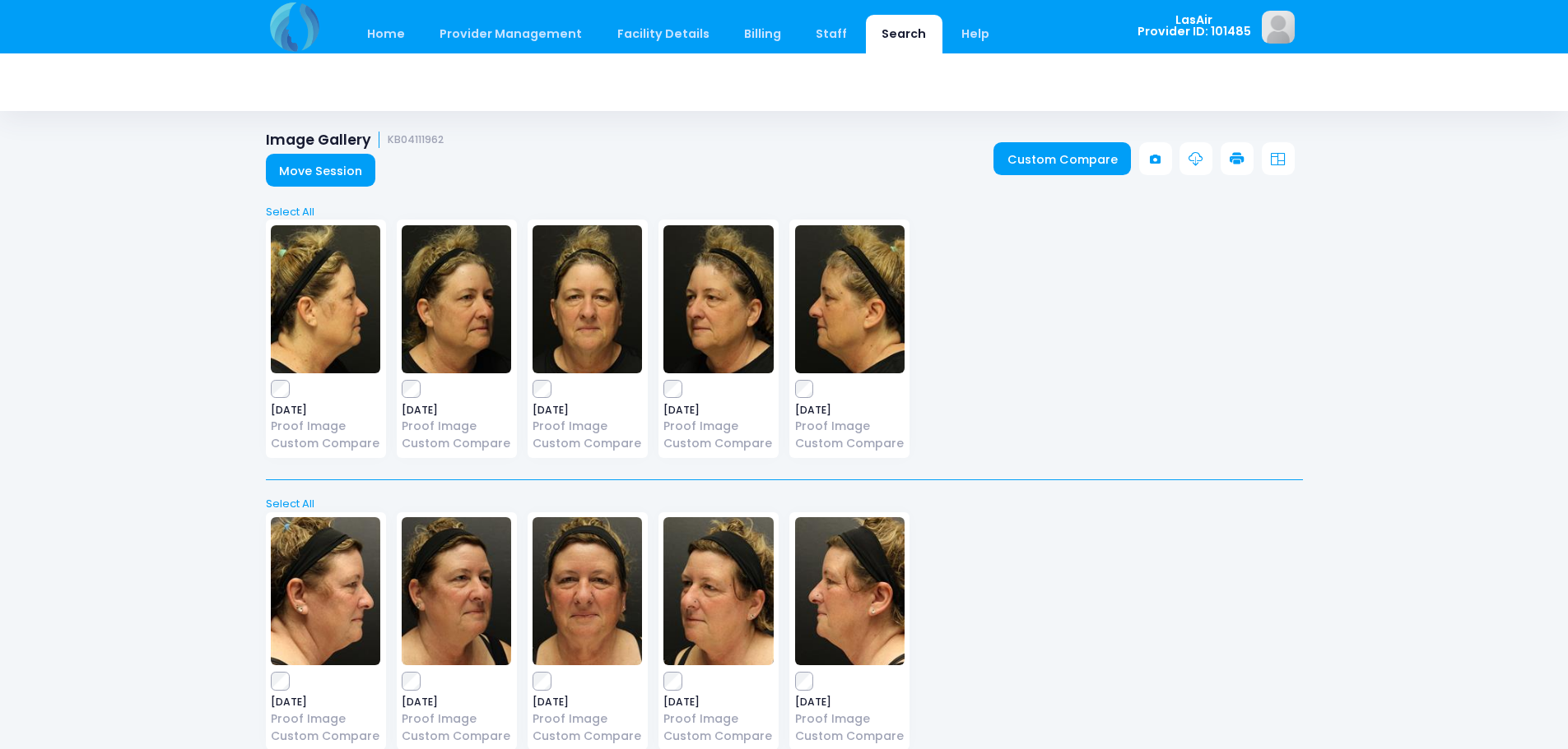
click at [1237, 153] on icon at bounding box center [1237, 160] width 15 height 15
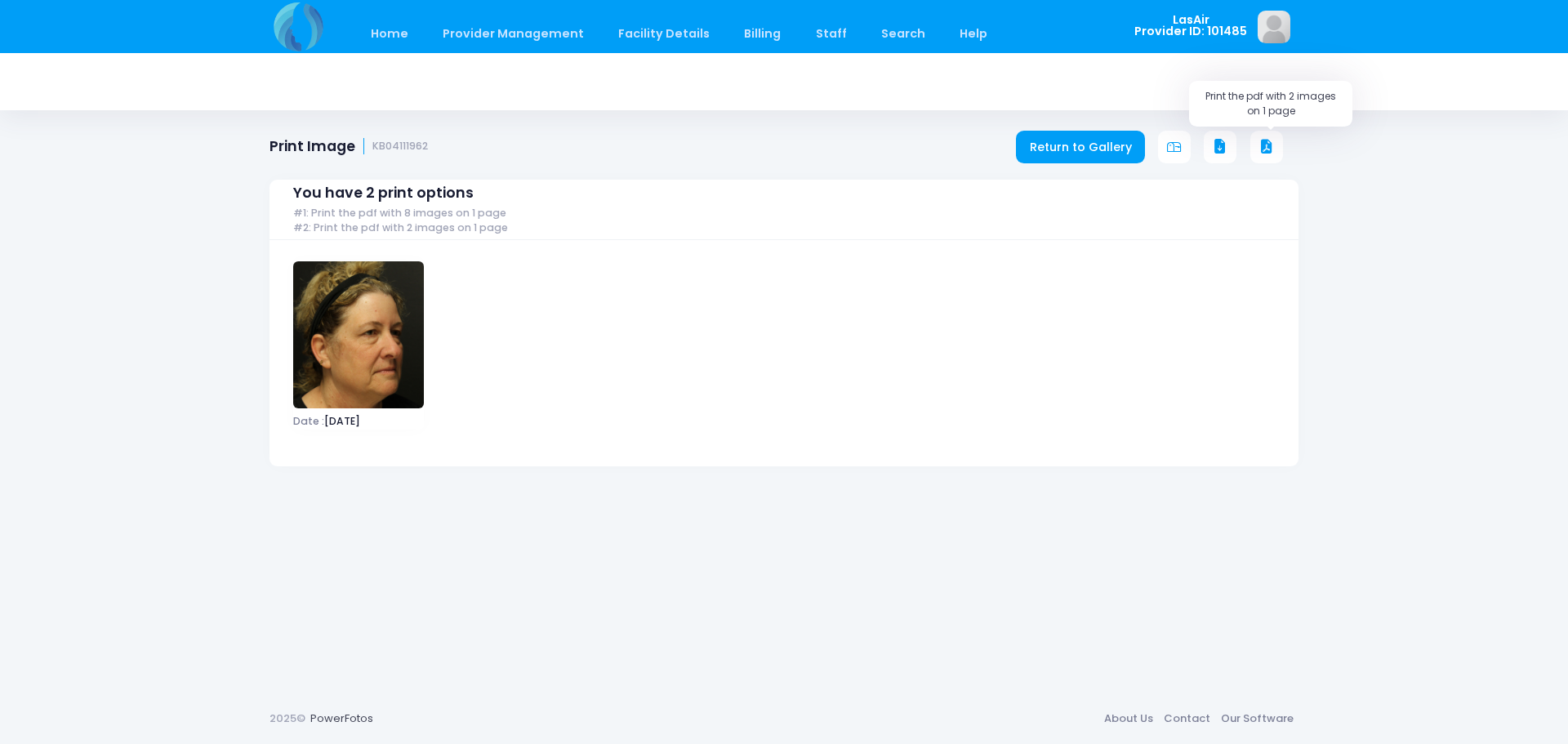
click at [1261, 149] on icon at bounding box center [1267, 147] width 15 height 15
click at [1042, 150] on link "Return to Gallery" at bounding box center [1080, 146] width 129 height 32
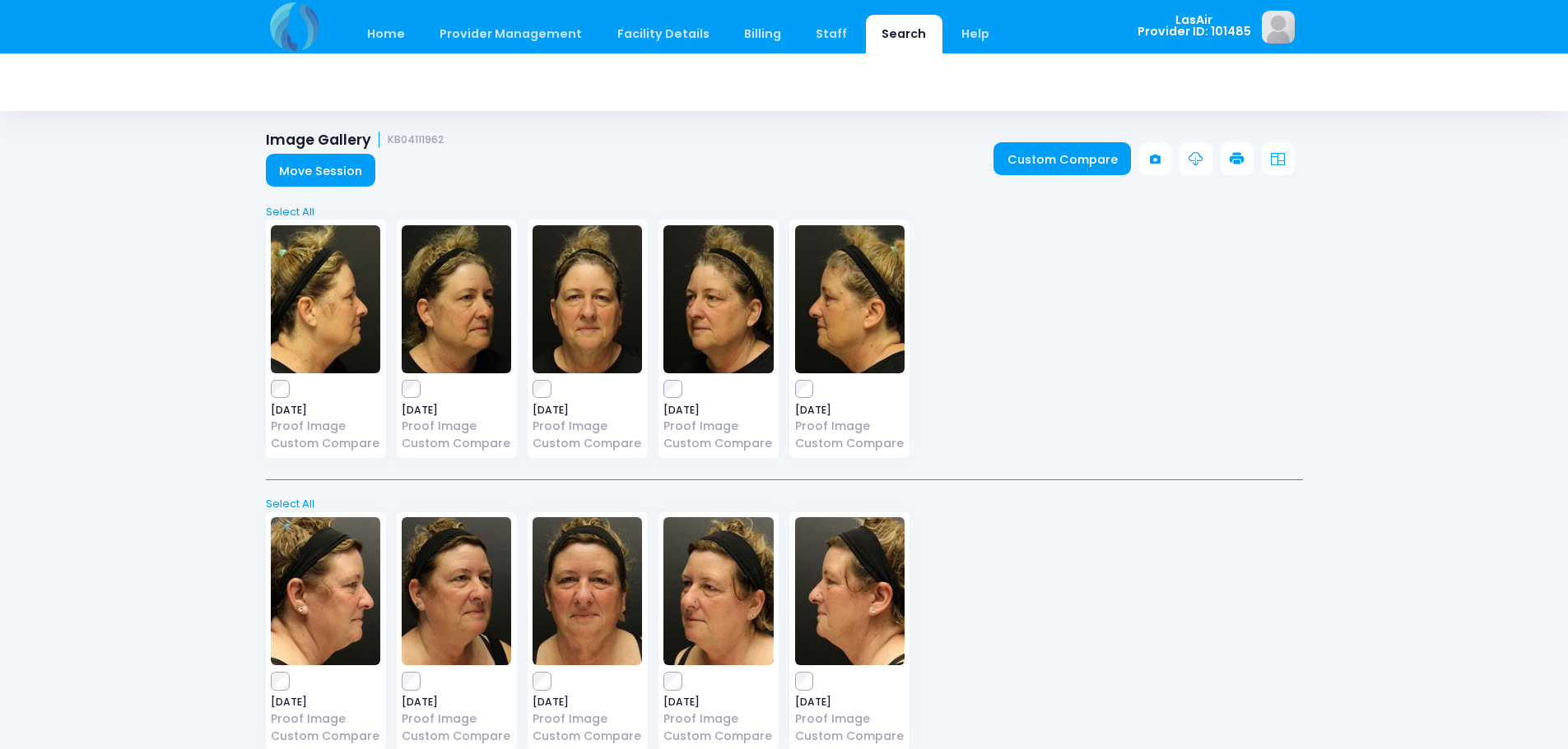
click at [1240, 160] on icon at bounding box center [1237, 160] width 15 height 15
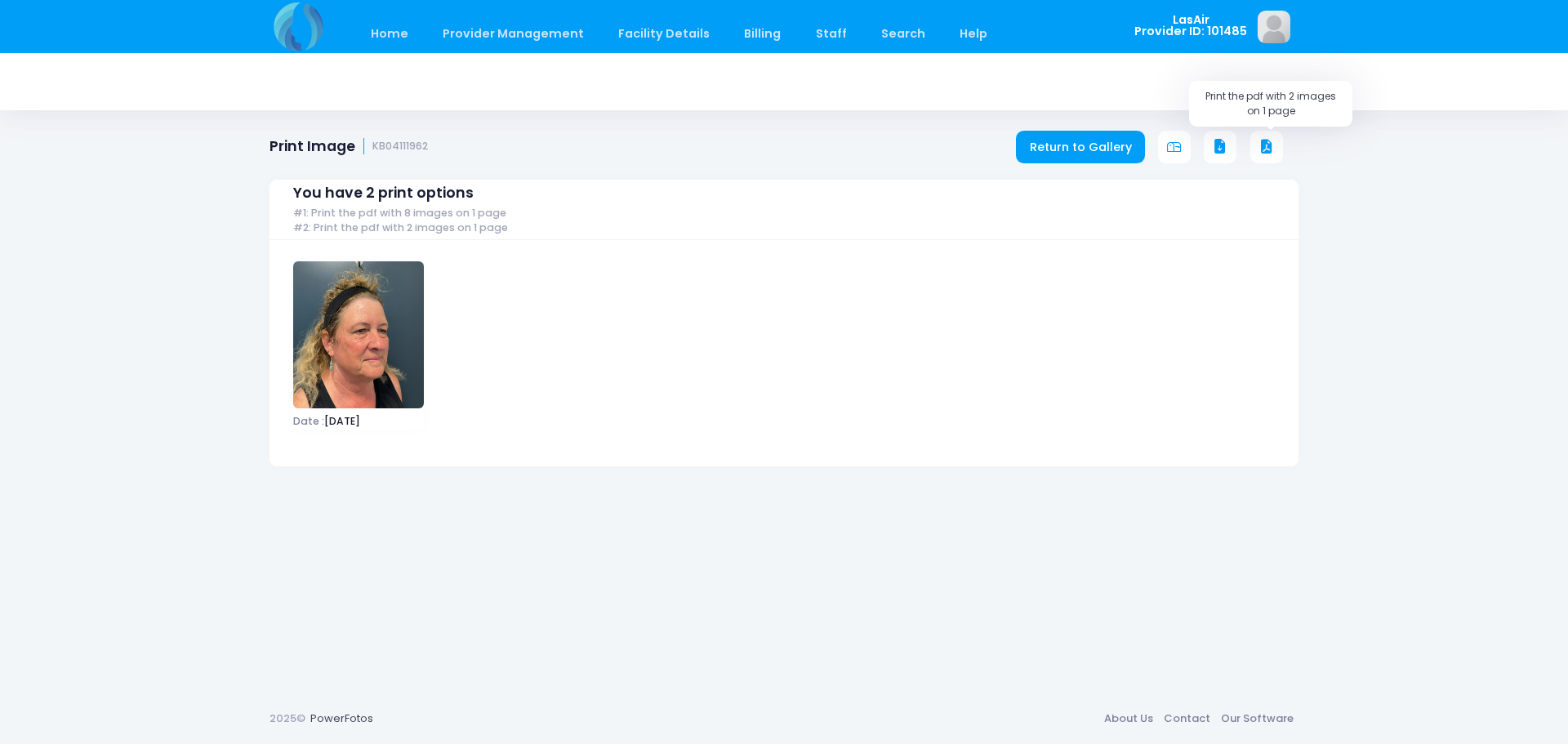
click at [1269, 148] on icon at bounding box center [1267, 147] width 15 height 15
click at [372, 359] on img at bounding box center [358, 334] width 131 height 147
click at [1275, 145] on button at bounding box center [1266, 146] width 32 height 32
click at [1223, 152] on icon at bounding box center [1220, 147] width 15 height 15
click at [1030, 146] on link "Return to Gallery" at bounding box center [1080, 146] width 129 height 32
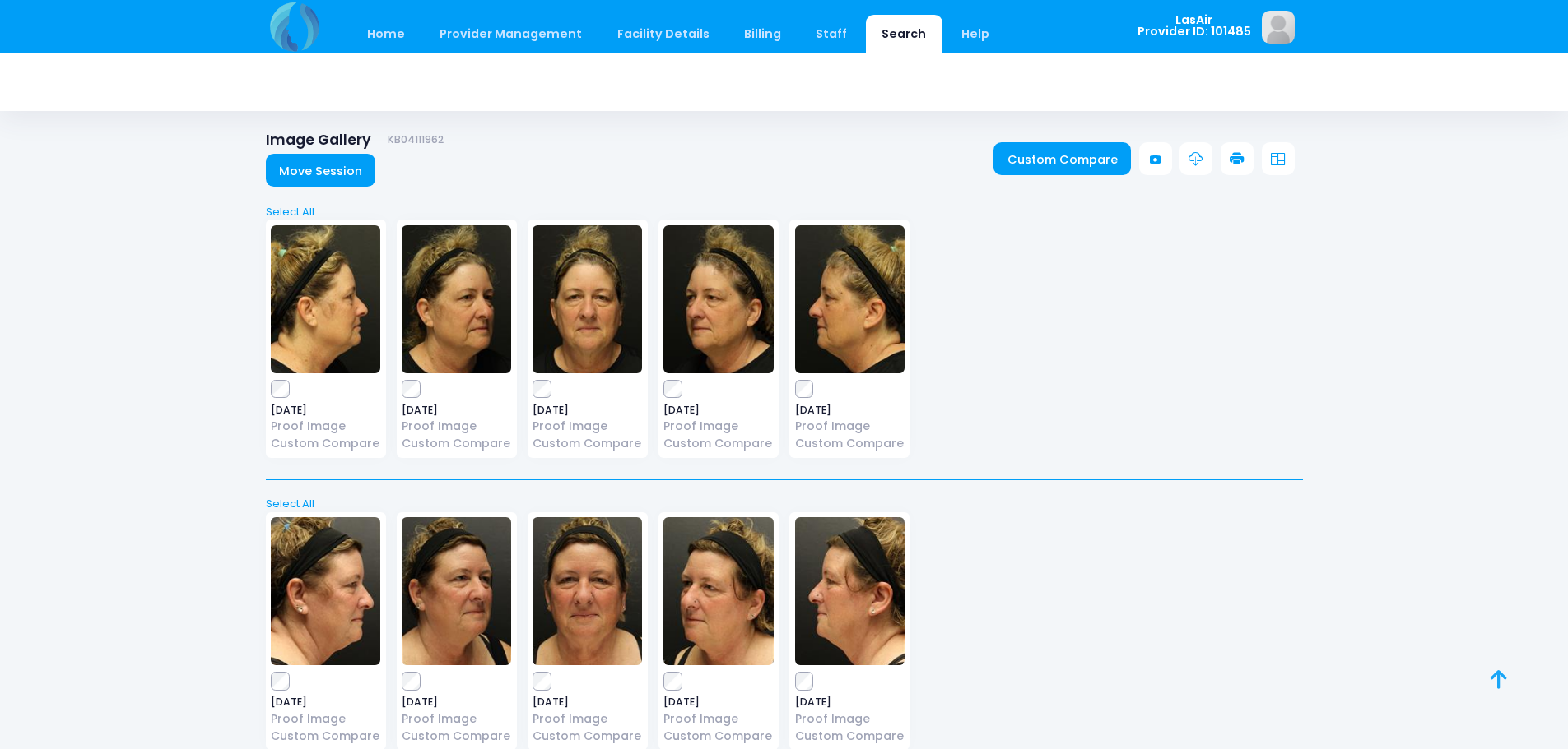
scroll to position [382, 0]
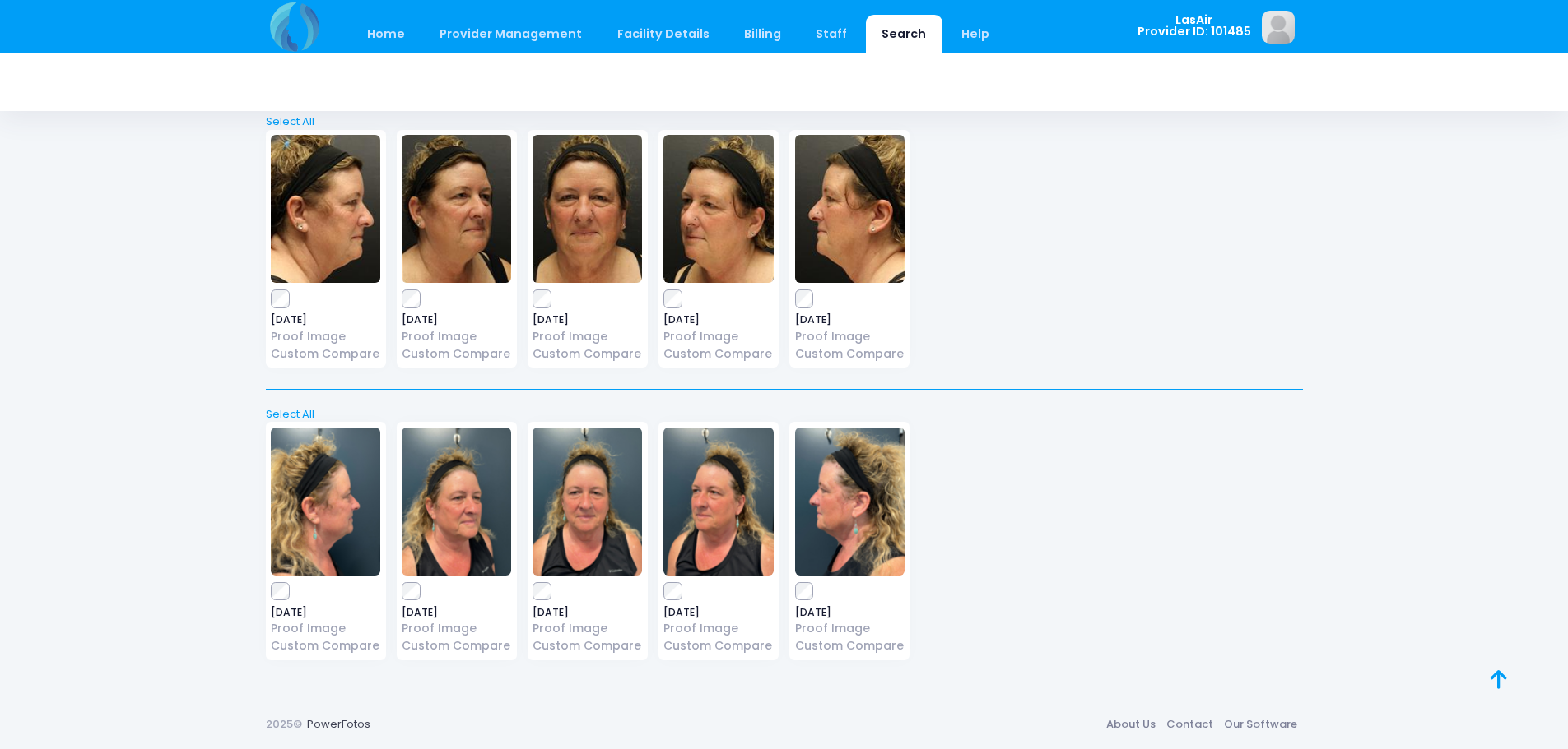
click at [407, 602] on div "[DATE] Proof Image Custom Compare" at bounding box center [456, 541] width 120 height 239
click at [431, 517] on img at bounding box center [455, 502] width 109 height 148
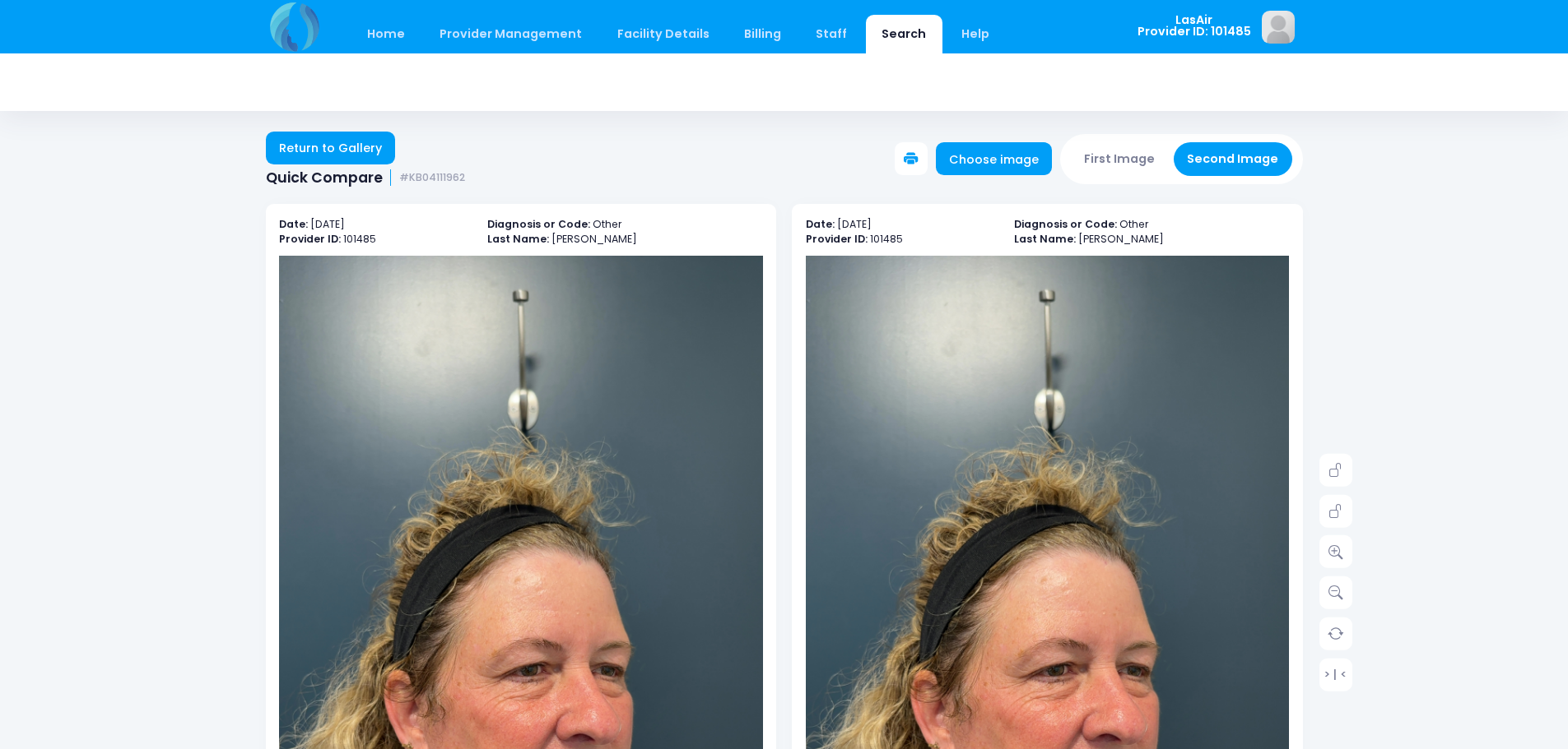
click at [917, 157] on icon at bounding box center [911, 160] width 15 height 15
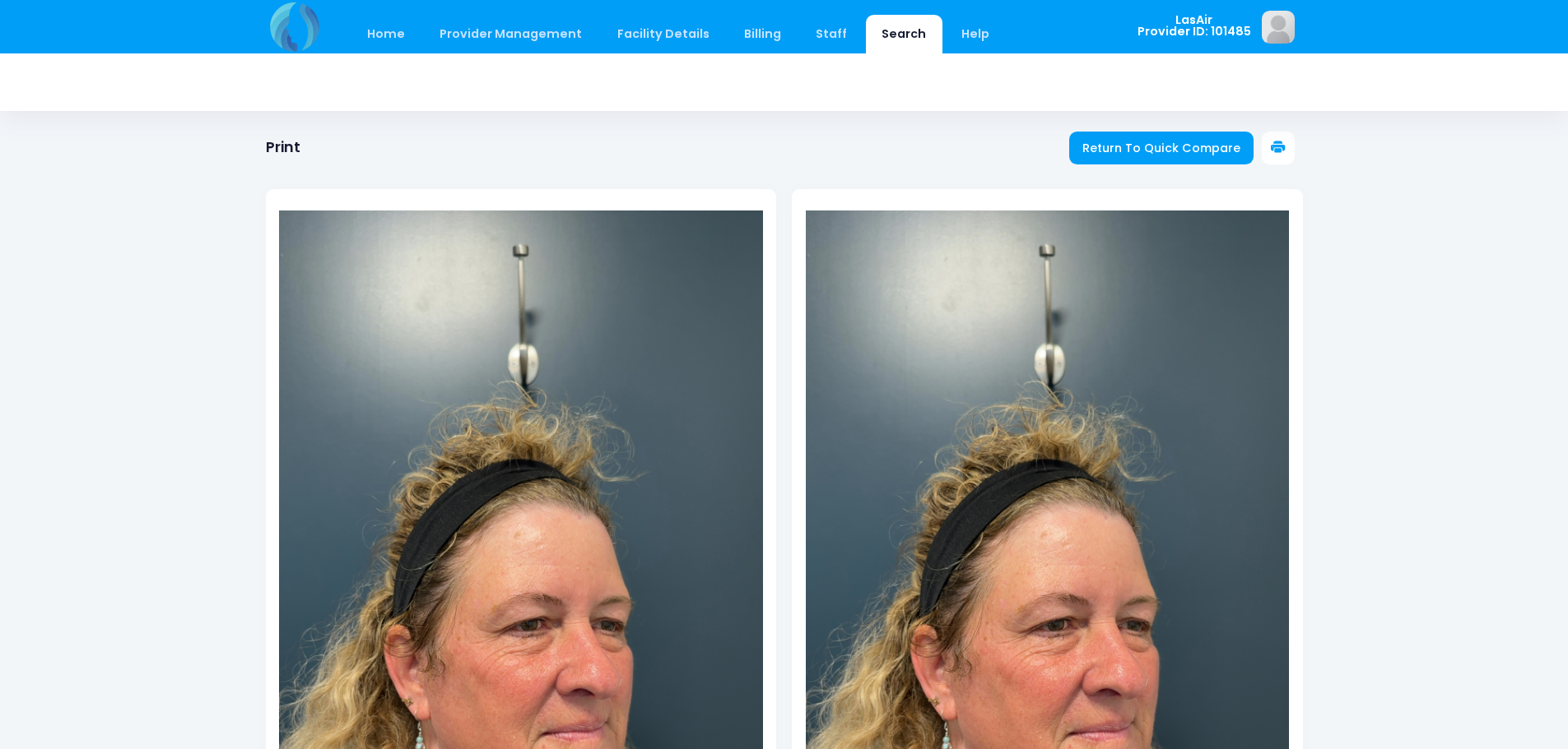
click at [1285, 149] on button at bounding box center [1278, 147] width 33 height 33
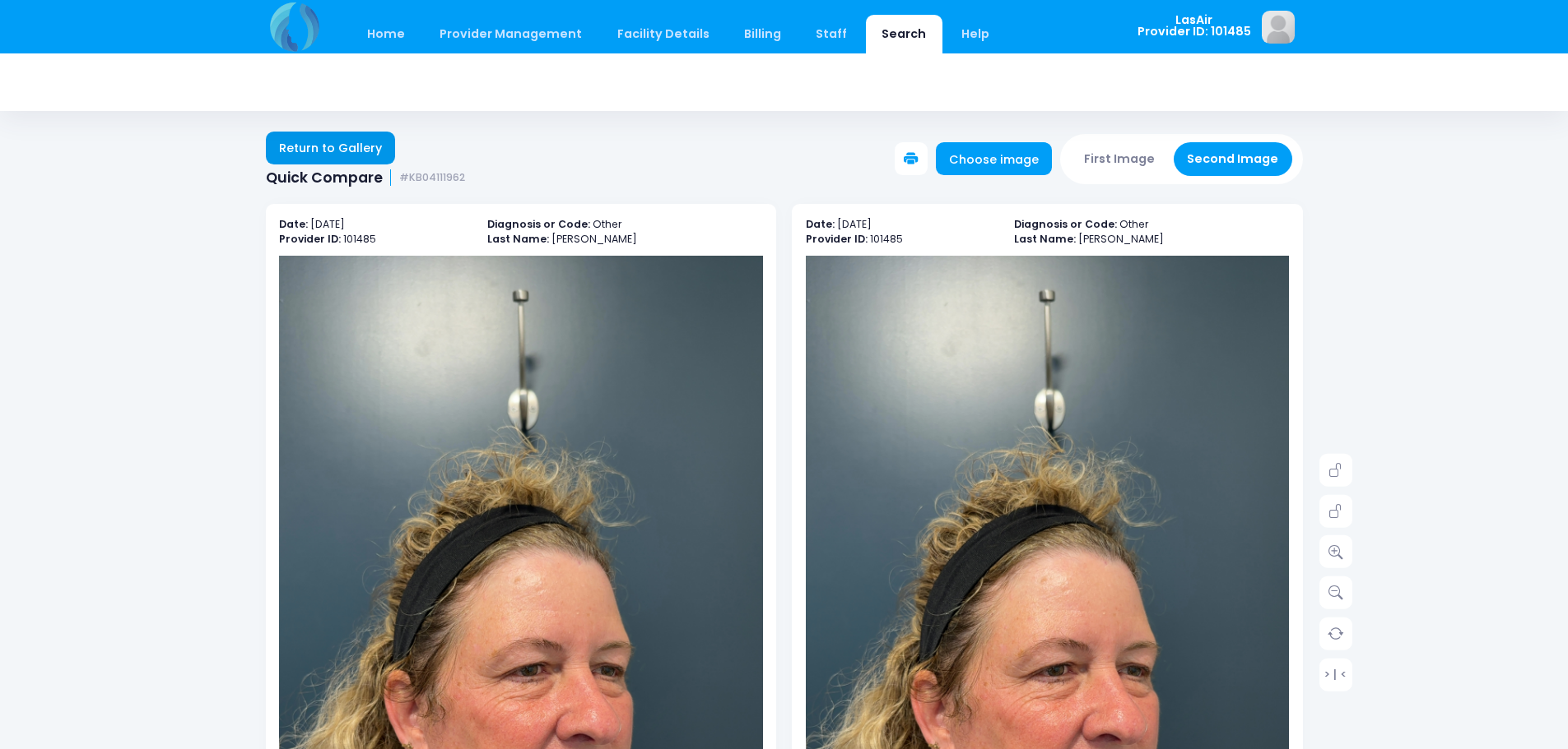
click at [326, 149] on link "Return to Gallery" at bounding box center [330, 147] width 130 height 33
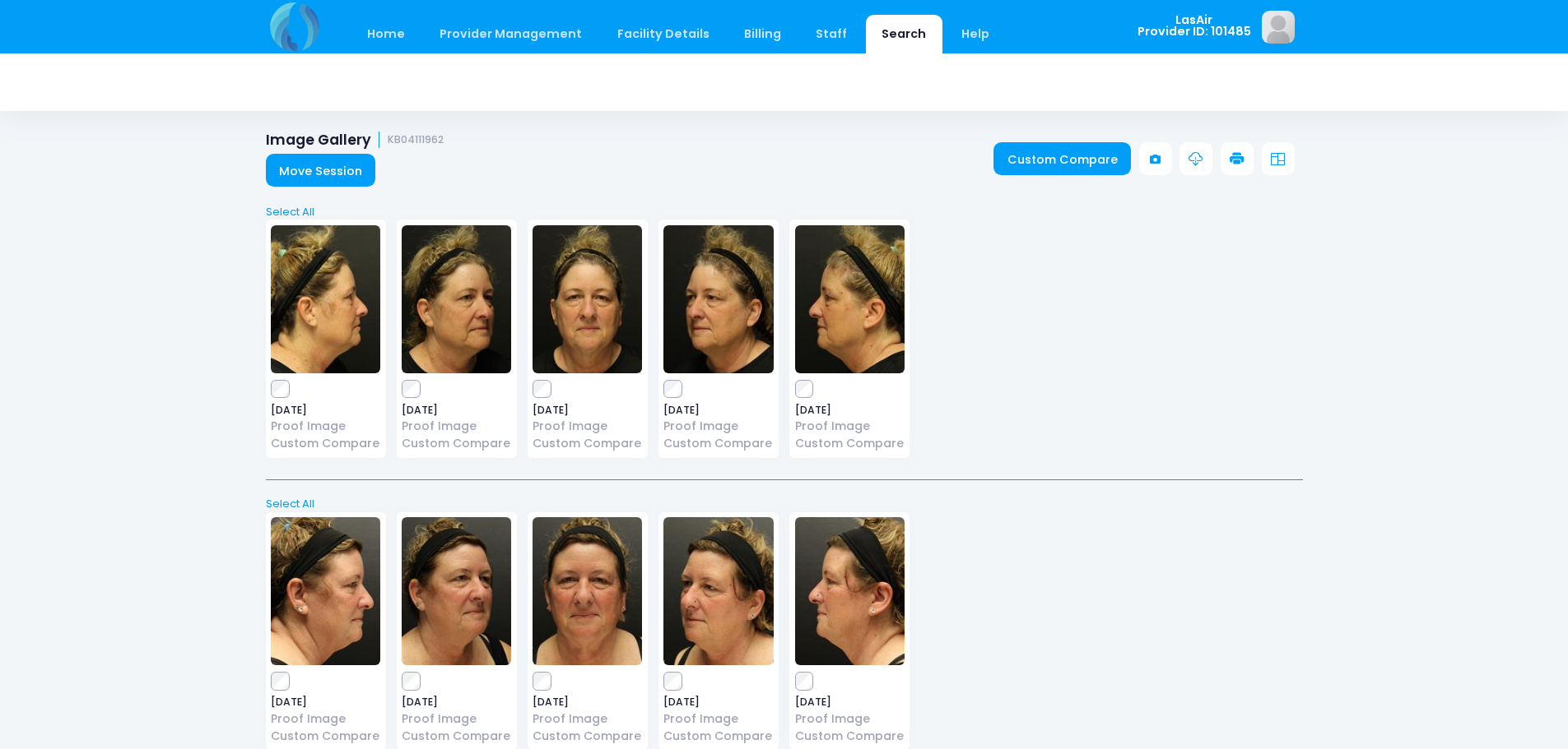
click at [1239, 160] on icon at bounding box center [1237, 160] width 15 height 15
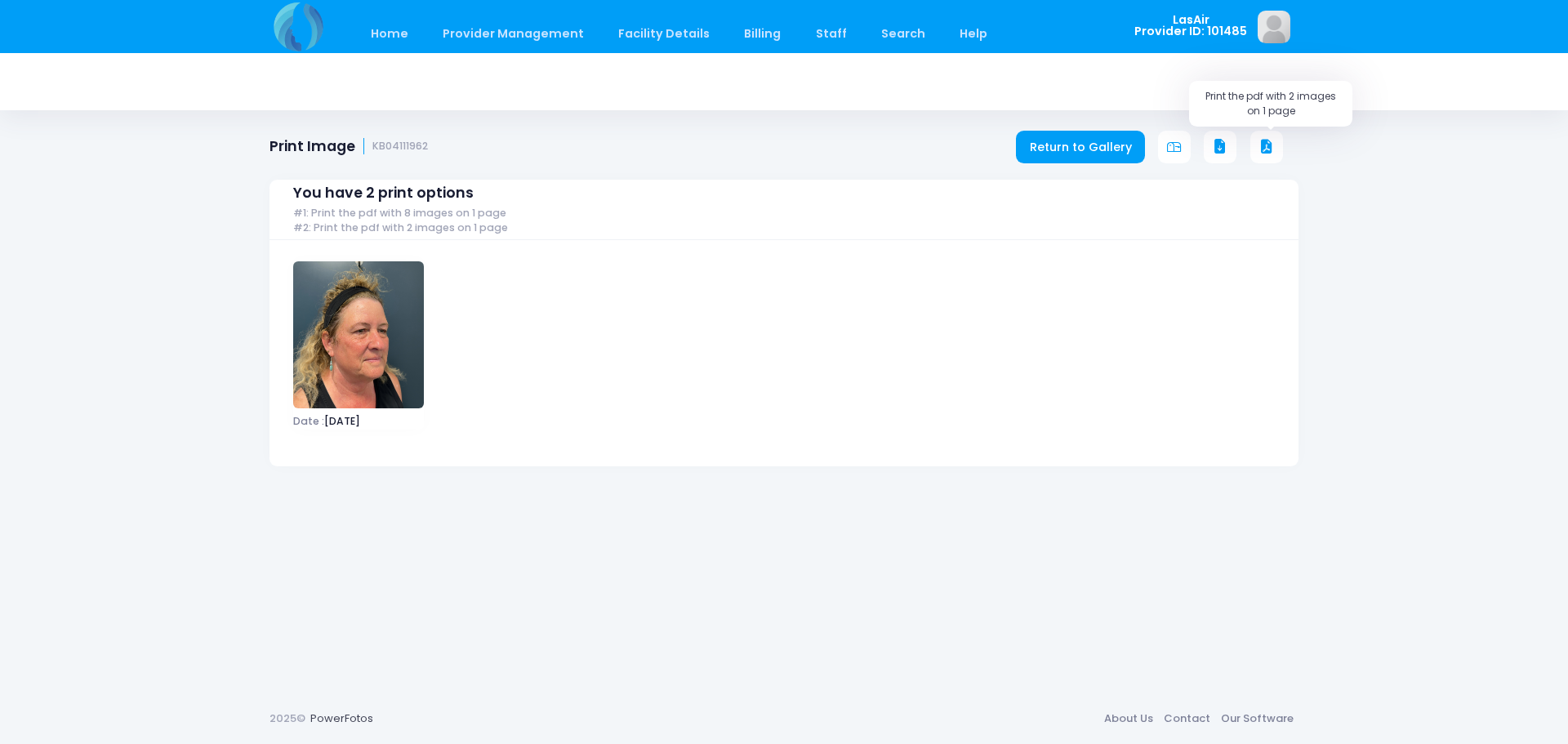
click at [1267, 151] on icon at bounding box center [1267, 147] width 15 height 15
click at [1066, 153] on link "Return to Gallery" at bounding box center [1080, 146] width 129 height 32
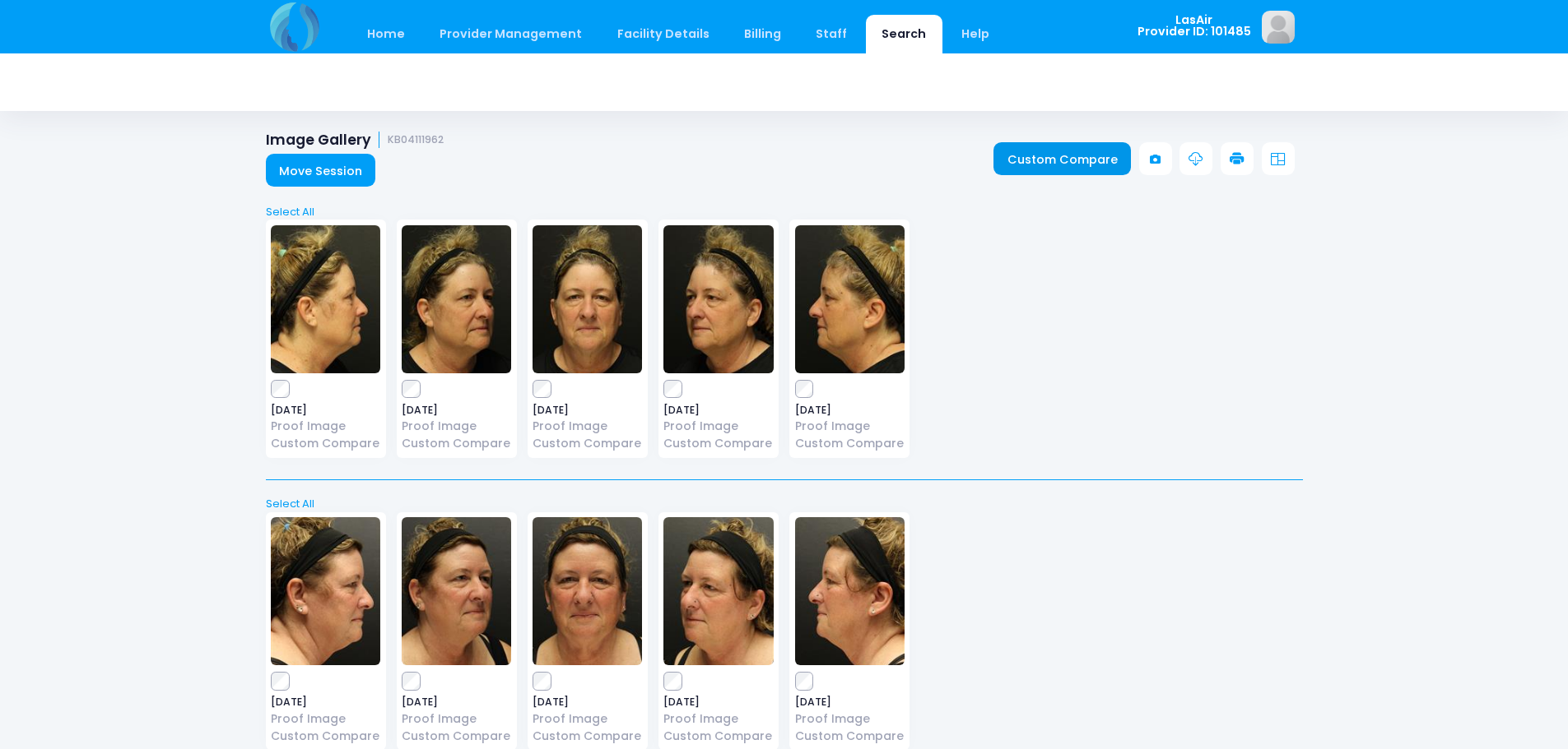
click at [1099, 146] on link "Custom Compare" at bounding box center [1061, 159] width 137 height 33
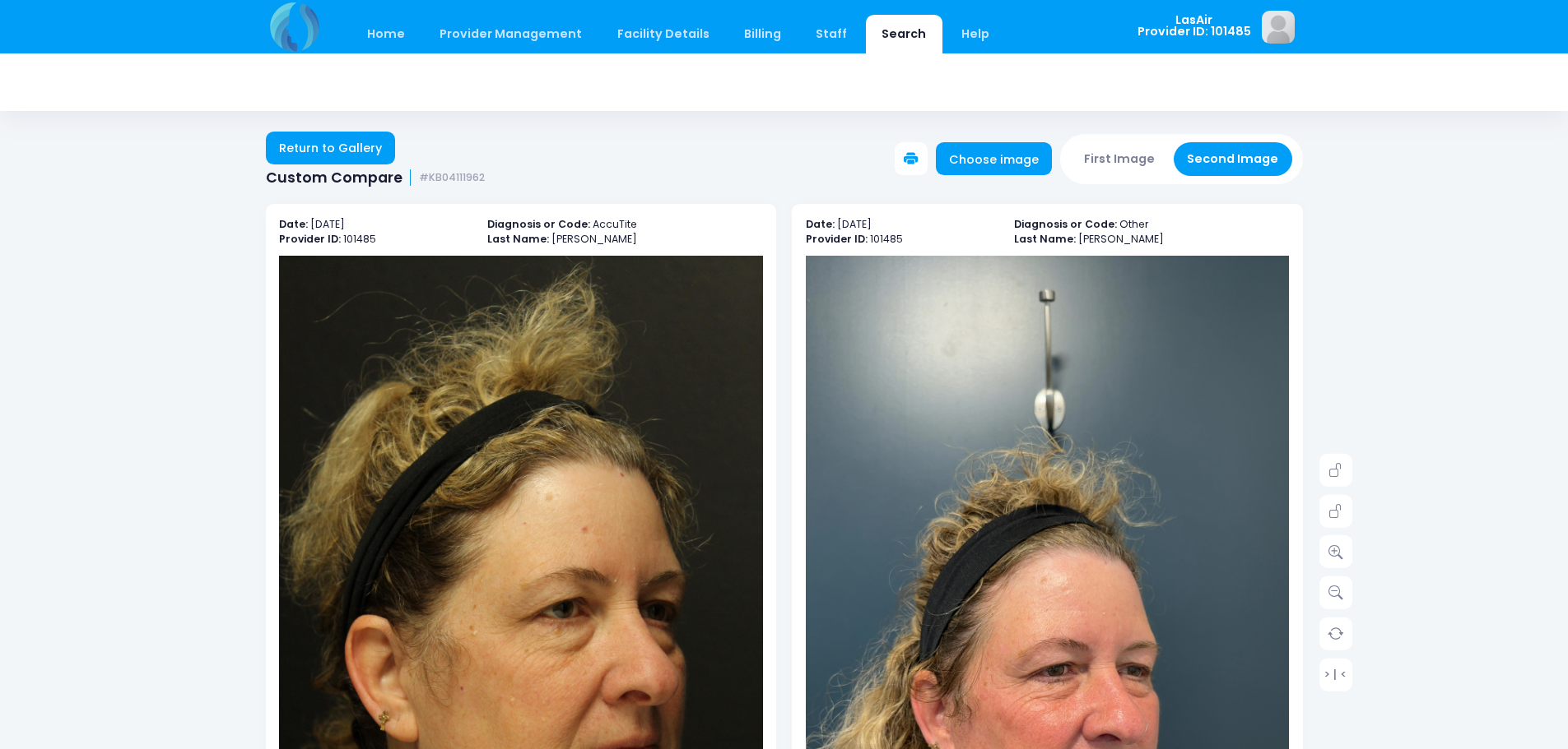
click at [918, 159] on icon at bounding box center [911, 160] width 15 height 15
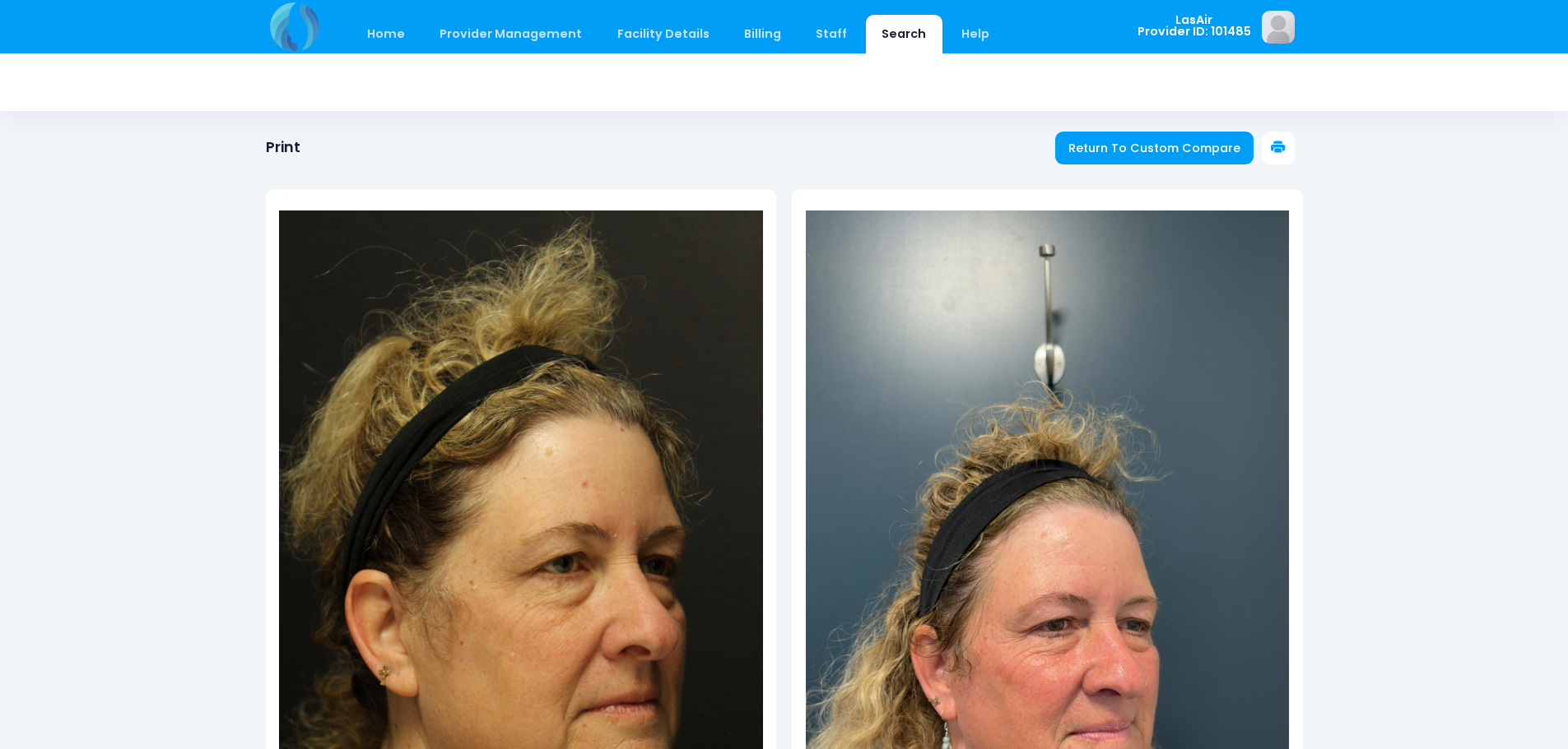
click at [1276, 145] on icon at bounding box center [1279, 148] width 15 height 15
click at [1127, 165] on div at bounding box center [784, 527] width 1037 height 741
click at [1126, 154] on span "Return To Custom Compare" at bounding box center [1155, 148] width 172 height 17
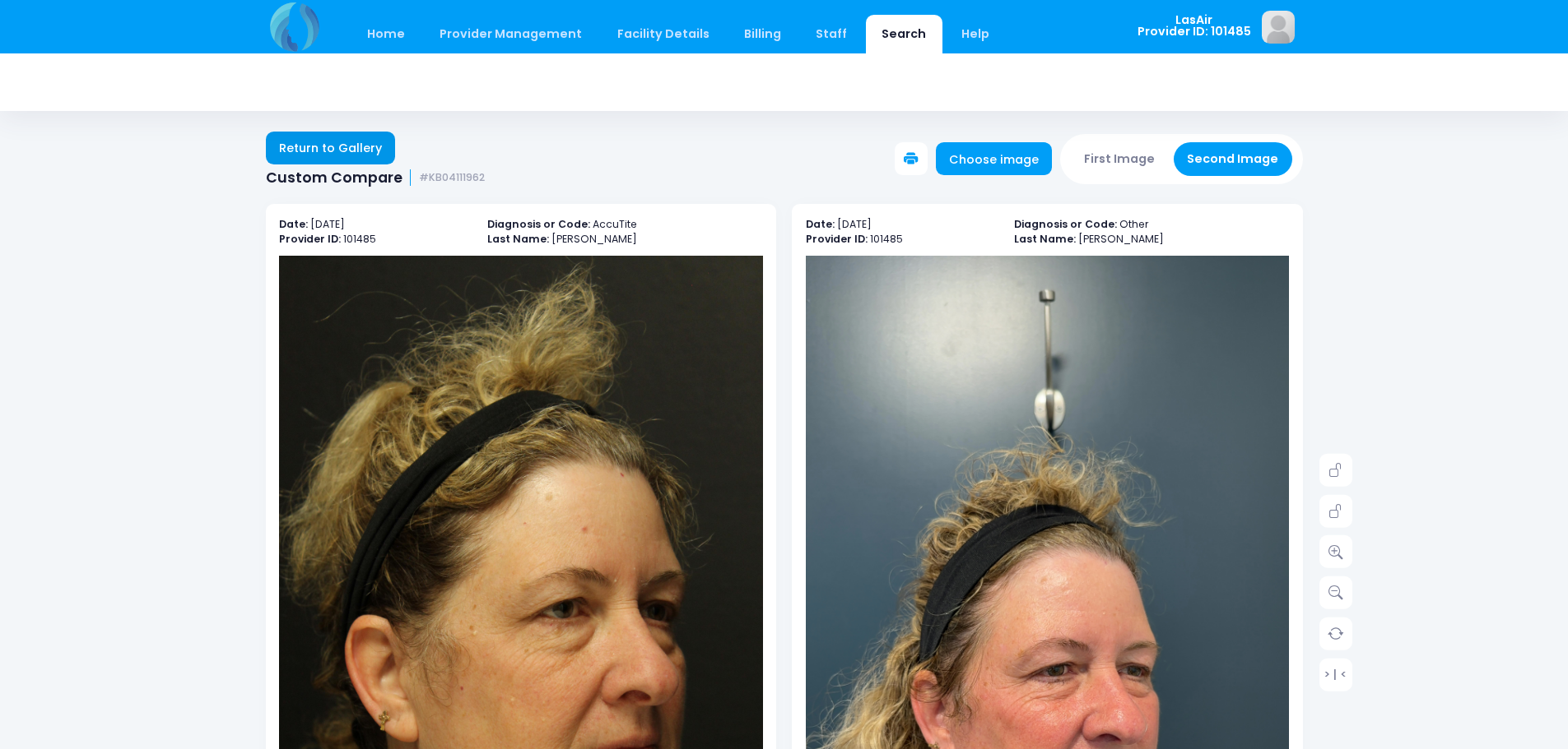
click at [294, 160] on link "Return to Gallery" at bounding box center [330, 147] width 130 height 33
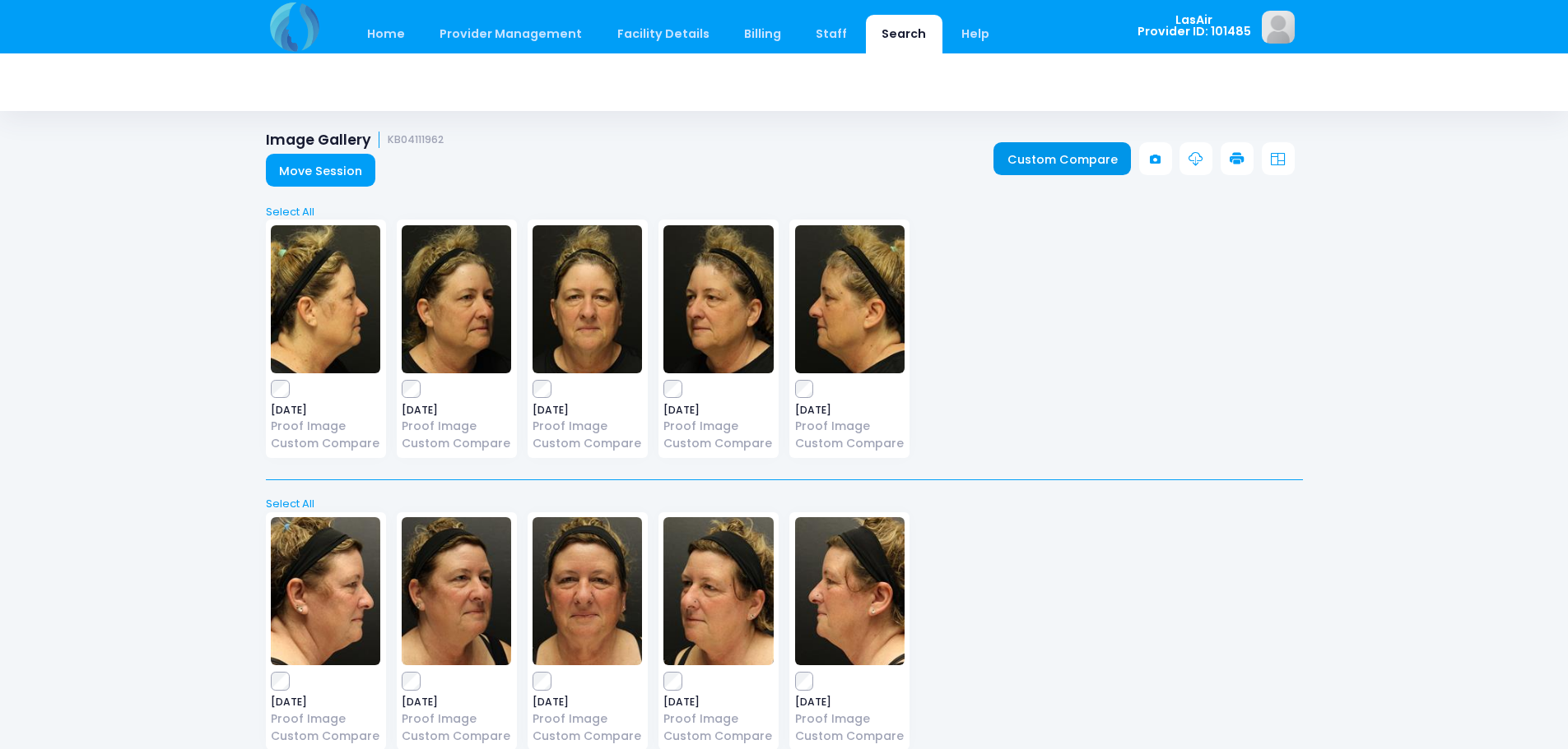
click at [1089, 161] on link "Custom Compare" at bounding box center [1061, 159] width 137 height 33
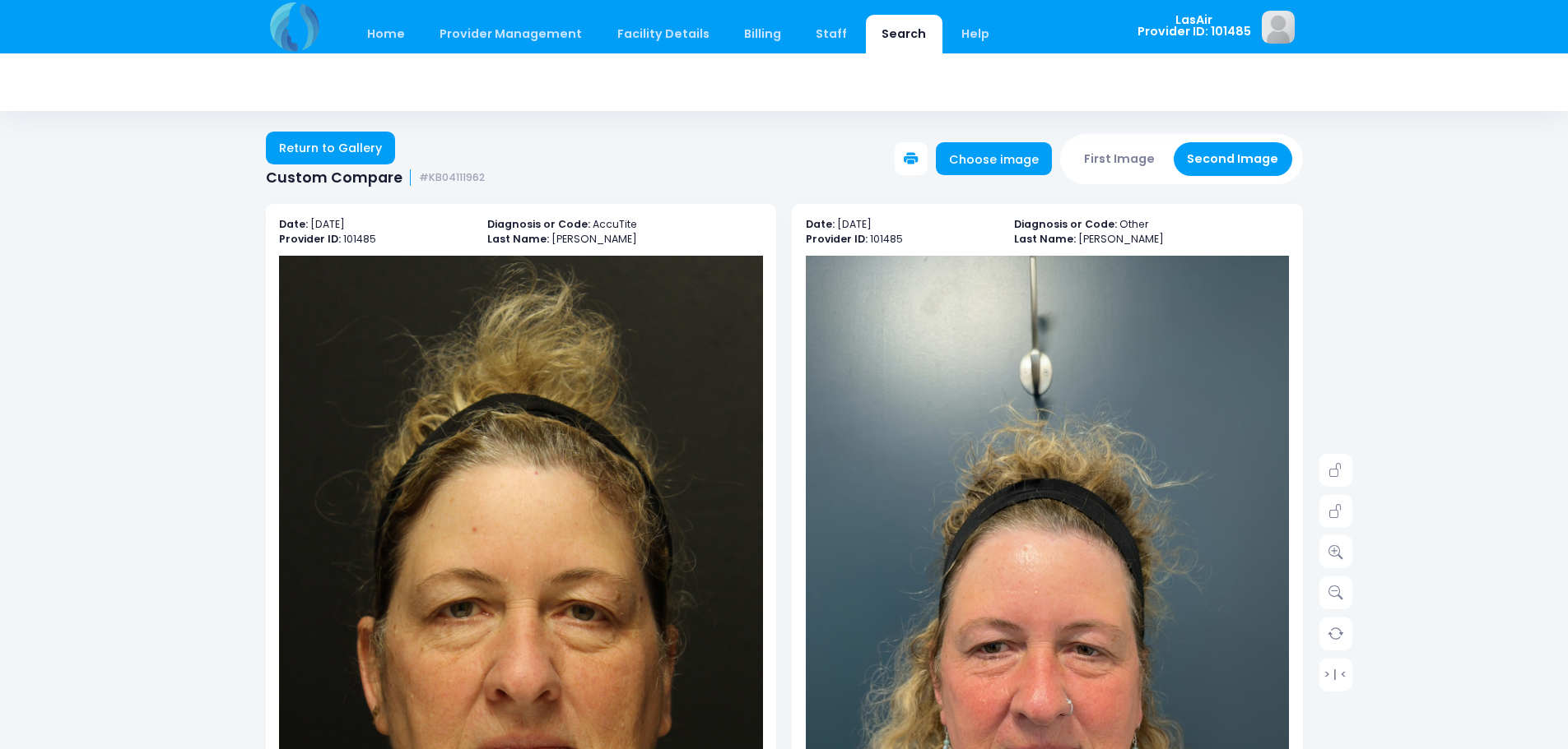
click at [918, 159] on icon at bounding box center [911, 160] width 15 height 15
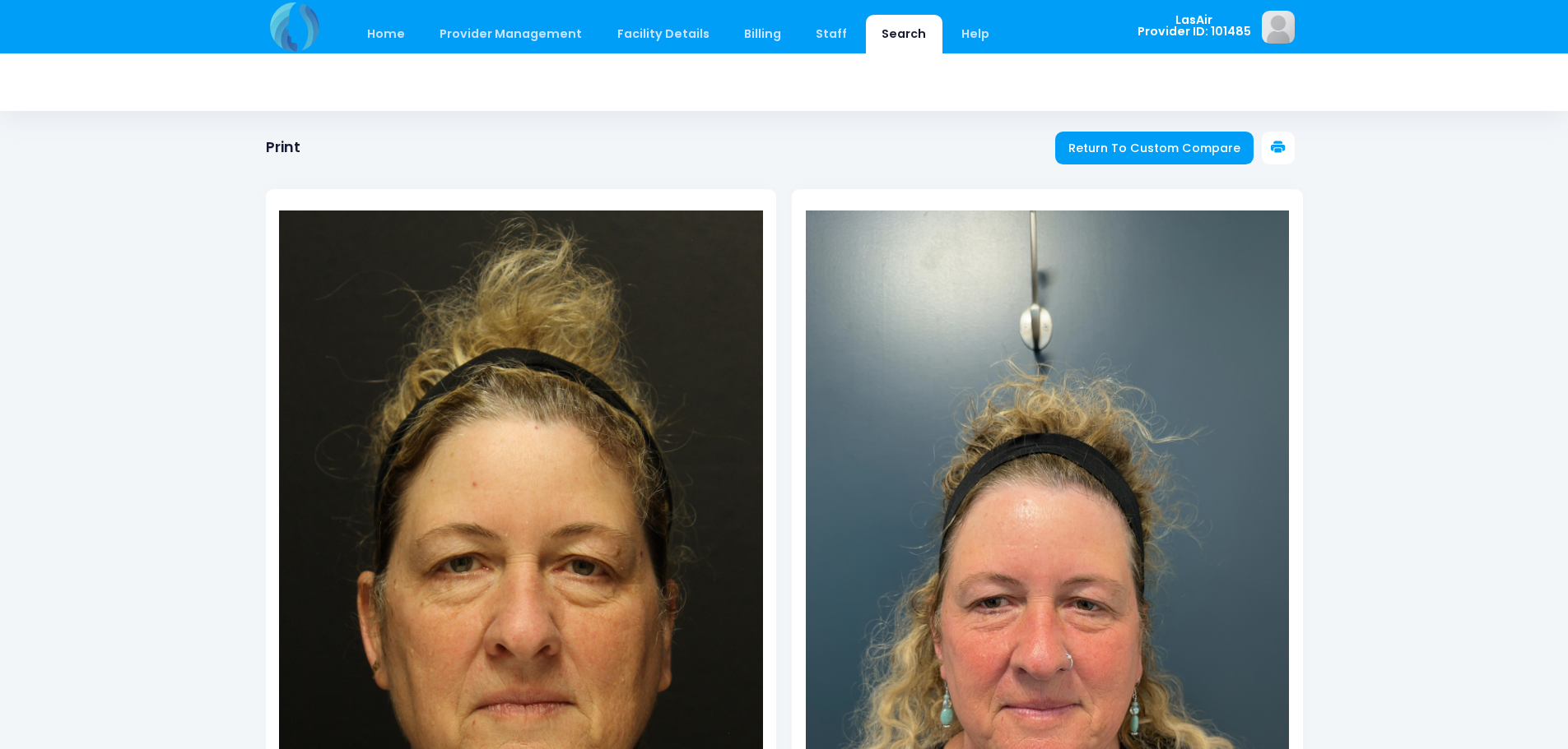
click at [1288, 145] on button at bounding box center [1278, 147] width 33 height 33
click at [1204, 146] on span "Return To Custom Compare" at bounding box center [1155, 148] width 172 height 17
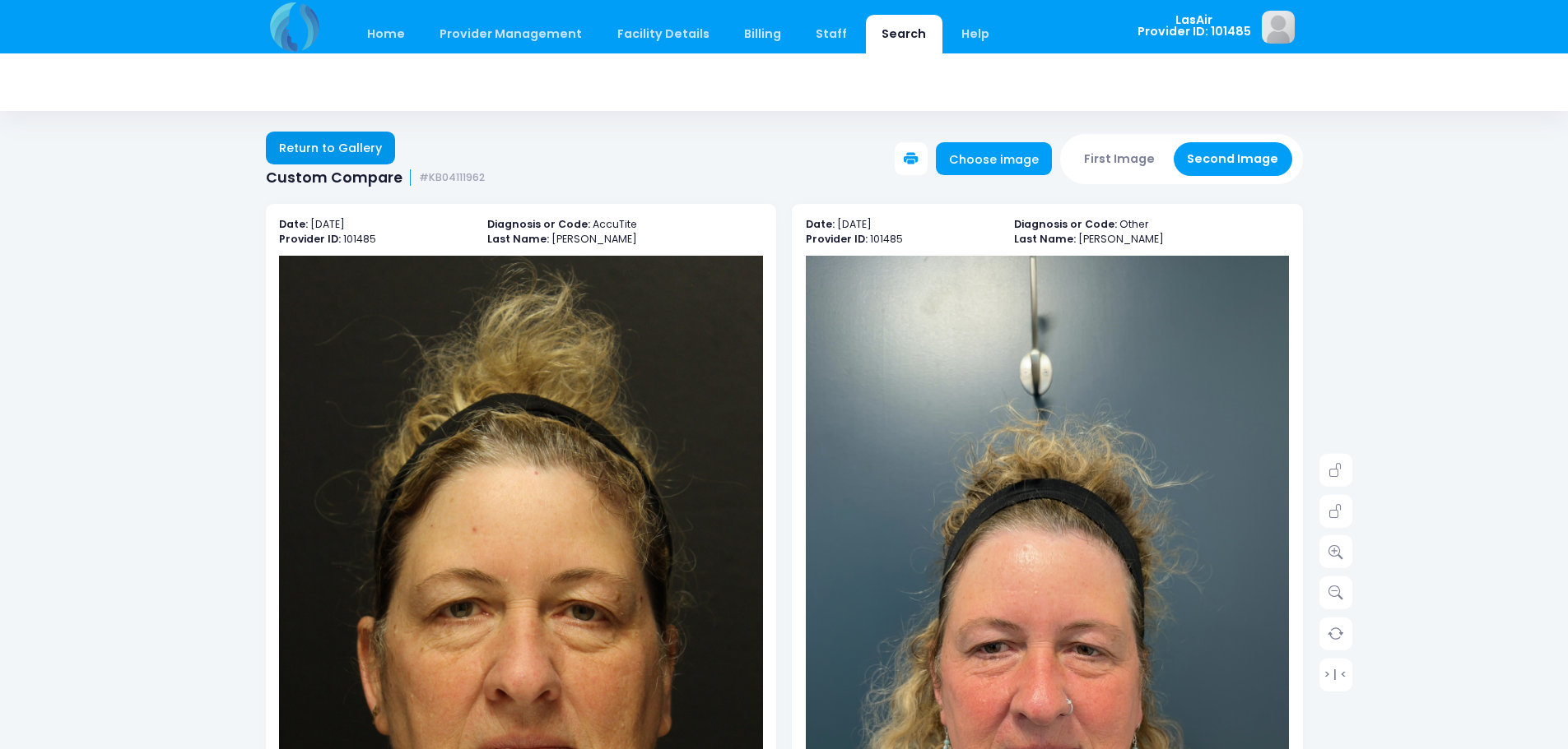
click at [311, 140] on link "Return to Gallery" at bounding box center [330, 147] width 130 height 33
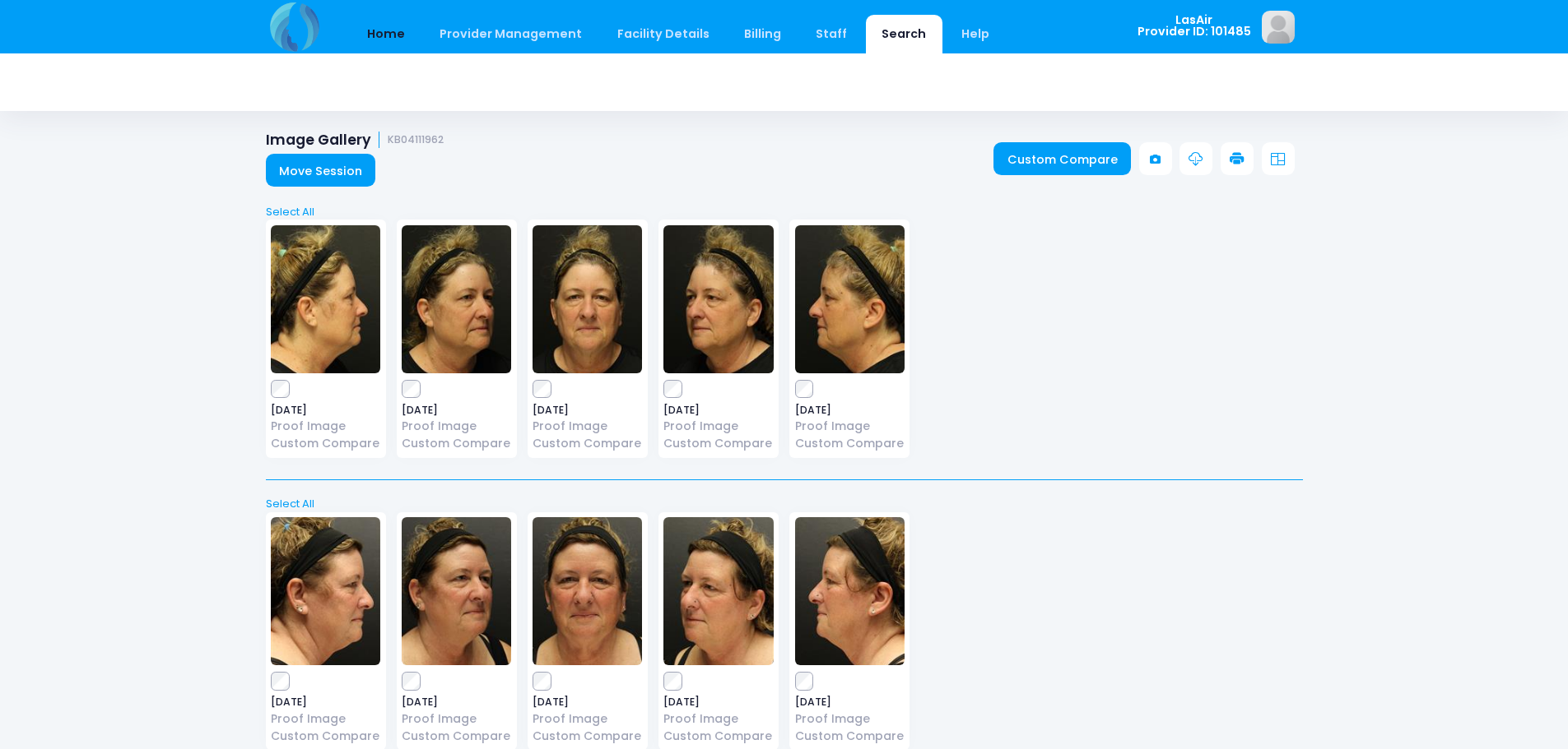
click at [379, 38] on link "Home" at bounding box center [386, 34] width 70 height 38
